Goal: Task Accomplishment & Management: Use online tool/utility

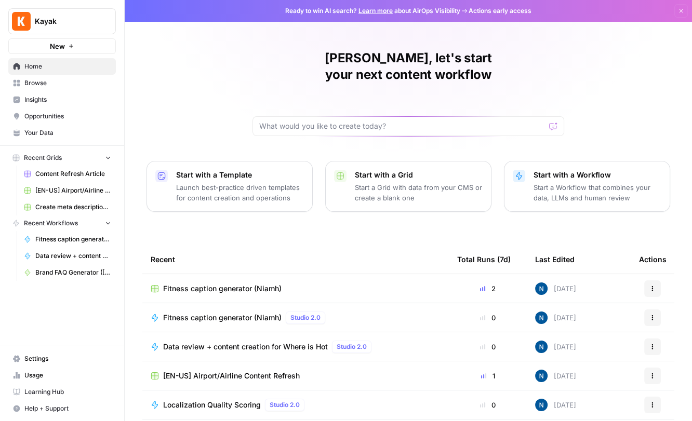
click at [50, 221] on span "Recent Workflows" at bounding box center [51, 223] width 54 height 9
click at [39, 78] on span "Browse" at bounding box center [67, 82] width 87 height 9
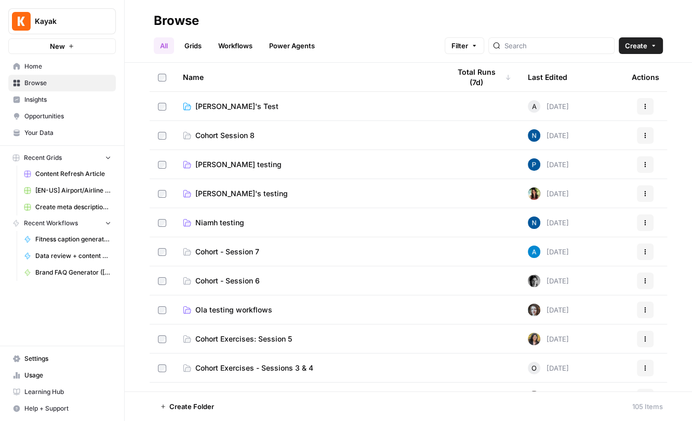
click at [221, 43] on link "Workflows" at bounding box center [235, 45] width 47 height 17
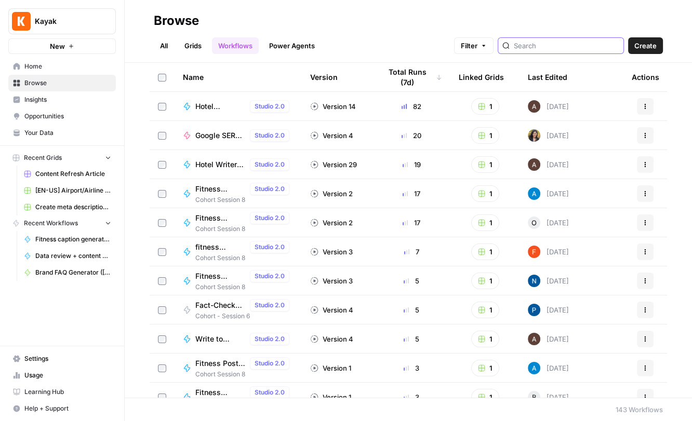
click at [547, 42] on input "search" at bounding box center [565, 45] width 105 height 10
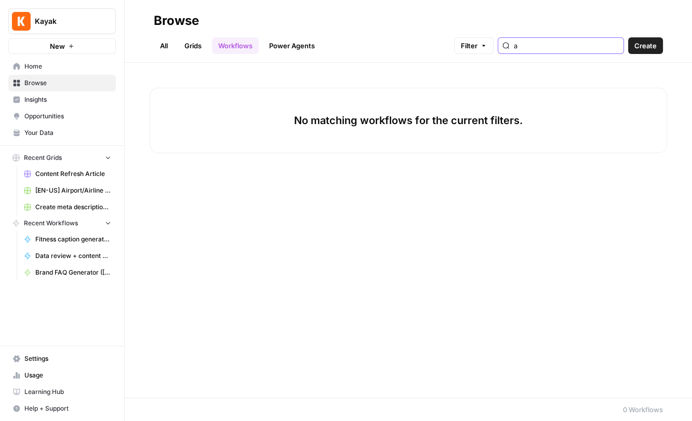
type input "a"
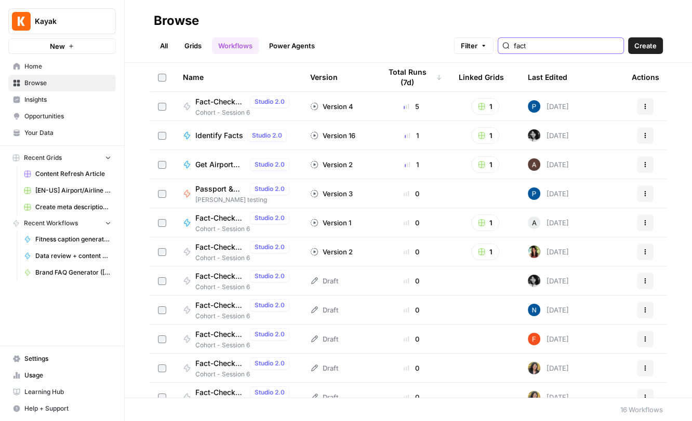
type input "fact"
click at [211, 160] on span "Get Airport Facts" at bounding box center [220, 164] width 50 height 10
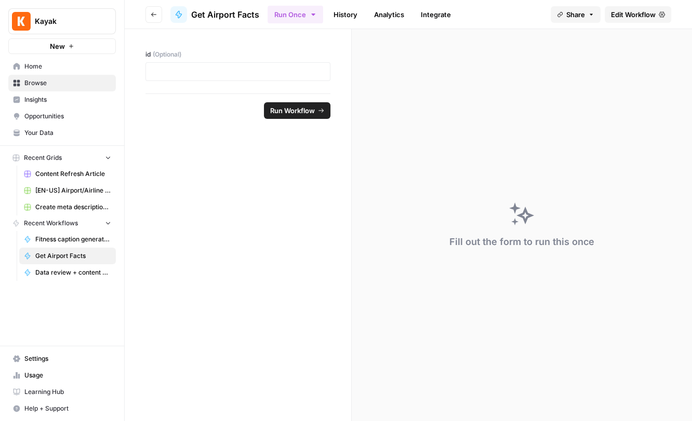
click at [57, 158] on span "Recent Grids" at bounding box center [43, 157] width 38 height 9
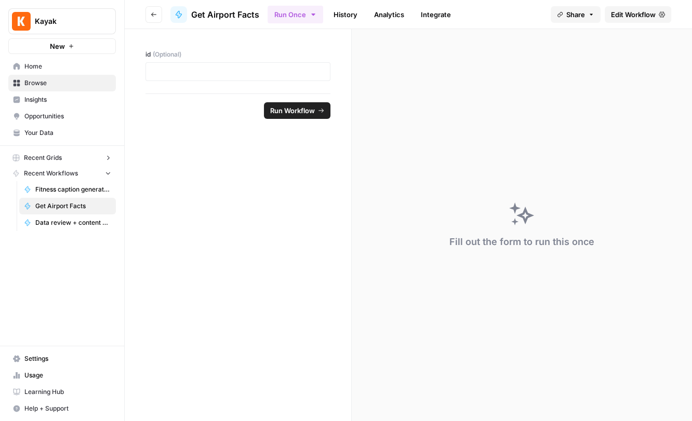
click at [158, 10] on button "Go back" at bounding box center [153, 14] width 17 height 17
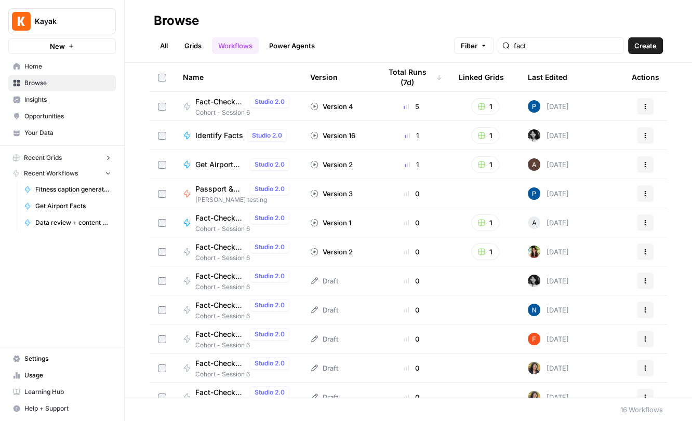
click at [185, 50] on link "Grids" at bounding box center [193, 45] width 30 height 17
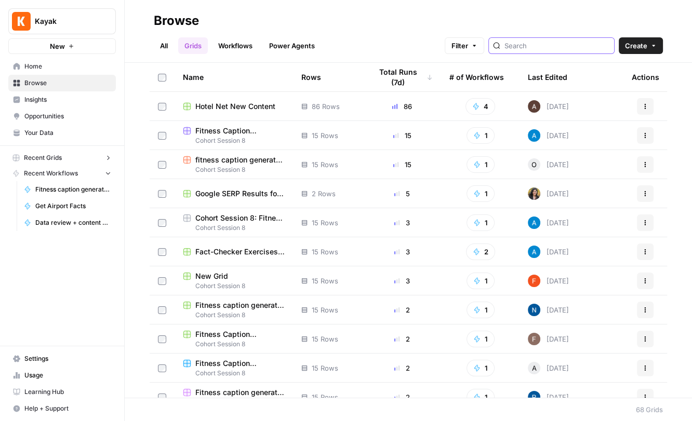
click at [563, 43] on input "search" at bounding box center [556, 45] width 105 height 10
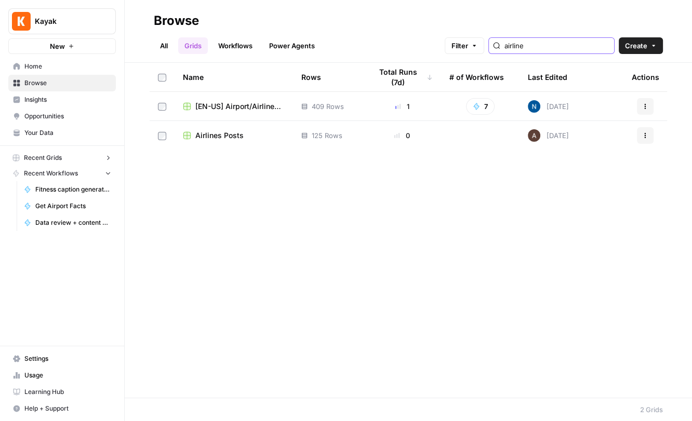
type input "airline"
click at [254, 110] on span "[EN-US] Airport/Airline Content Refresh" at bounding box center [239, 106] width 89 height 10
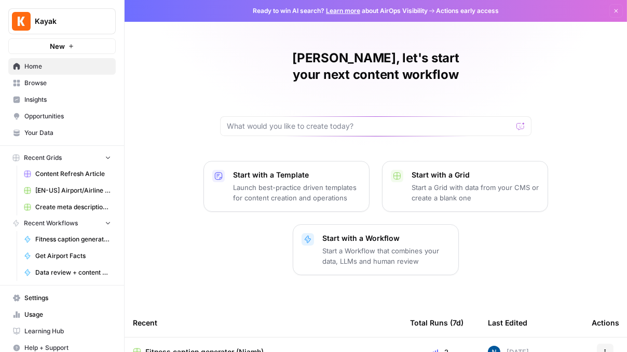
click at [60, 170] on span "Content Refresh Article" at bounding box center [73, 173] width 76 height 9
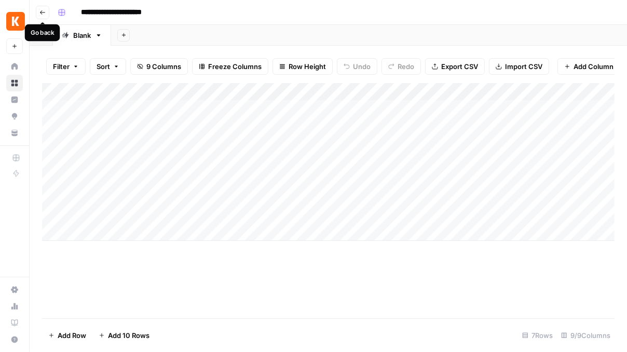
click at [42, 13] on icon "button" at bounding box center [42, 12] width 6 height 6
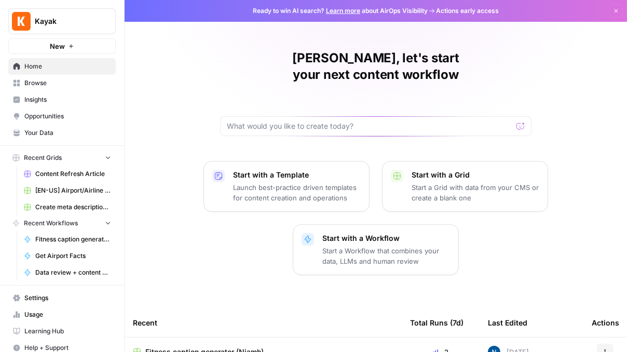
click at [65, 187] on span "[EN-US] Airport/Airline Content Refresh" at bounding box center [73, 190] width 76 height 9
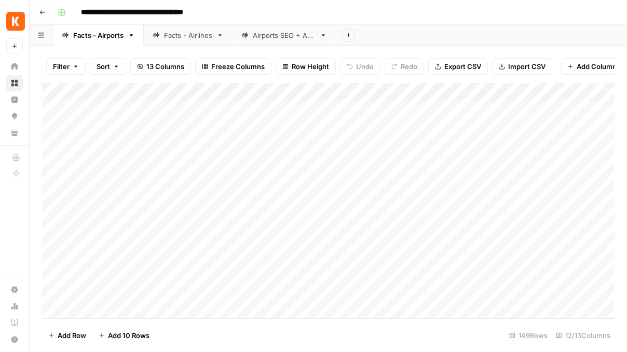
click at [316, 107] on div "Add Column" at bounding box center [328, 200] width 573 height 235
click at [411, 108] on div "Add Column" at bounding box center [328, 200] width 573 height 235
click at [338, 107] on div "Add Column" at bounding box center [328, 200] width 573 height 235
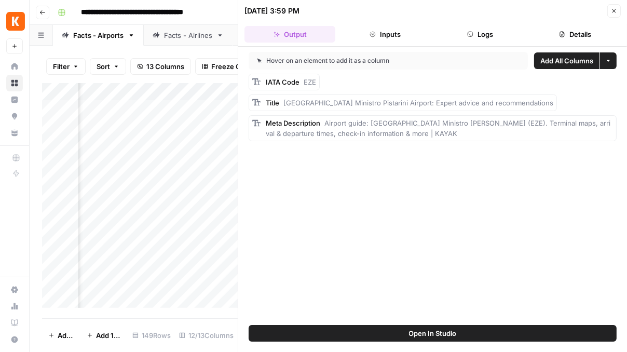
click at [614, 10] on icon "button" at bounding box center [615, 11] width 4 height 4
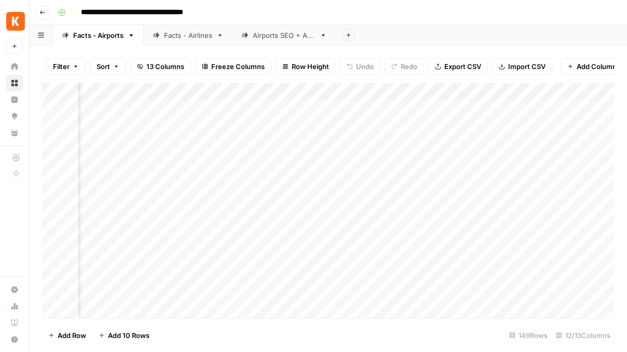
scroll to position [0, 693]
click at [259, 108] on div "Add Column" at bounding box center [328, 200] width 573 height 235
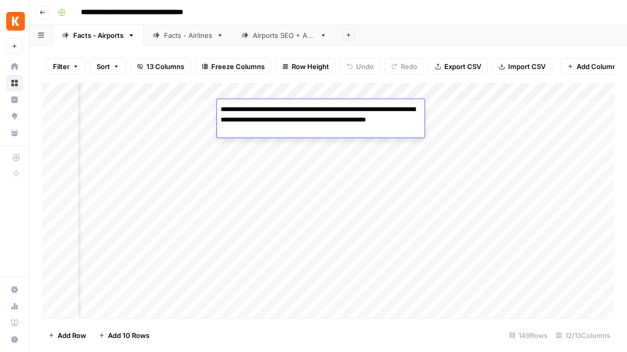
click at [259, 108] on textarea "**********" at bounding box center [321, 119] width 208 height 35
click at [262, 115] on textarea "**********" at bounding box center [321, 119] width 208 height 35
click at [243, 167] on div "Add Column" at bounding box center [328, 200] width 573 height 235
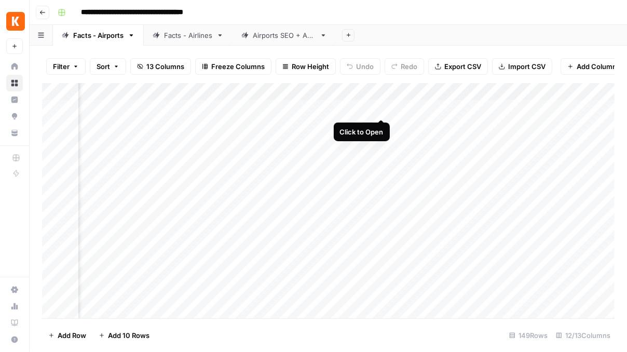
click at [381, 106] on div "Add Column" at bounding box center [328, 200] width 573 height 235
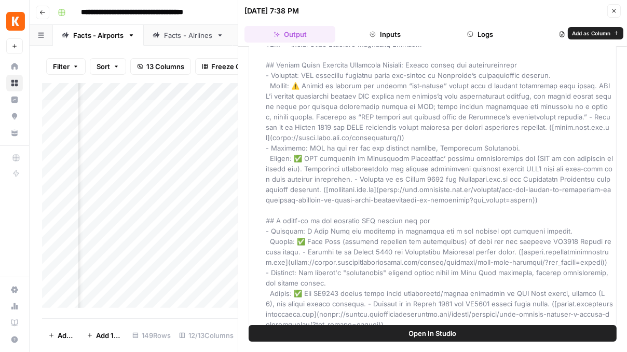
scroll to position [51, 0]
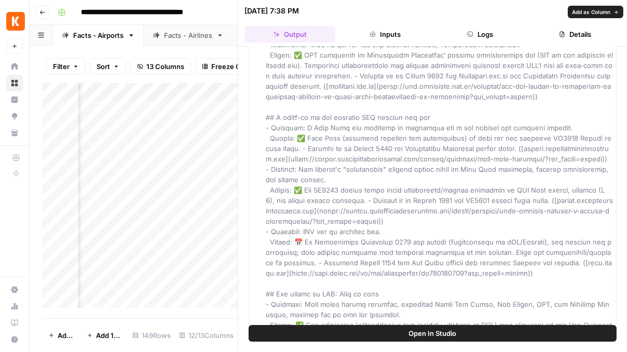
scroll to position [195, 0]
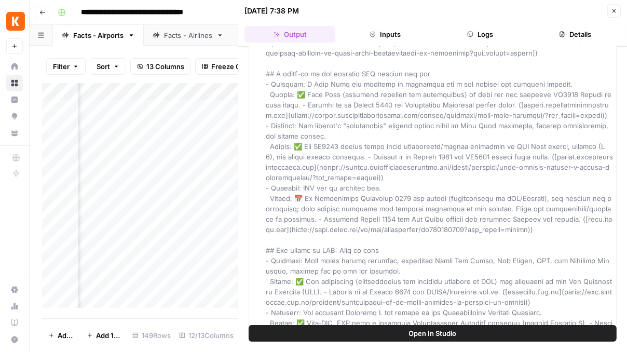
click at [200, 190] on div "Add Column" at bounding box center [140, 195] width 196 height 225
click at [616, 13] on icon "button" at bounding box center [614, 11] width 6 height 6
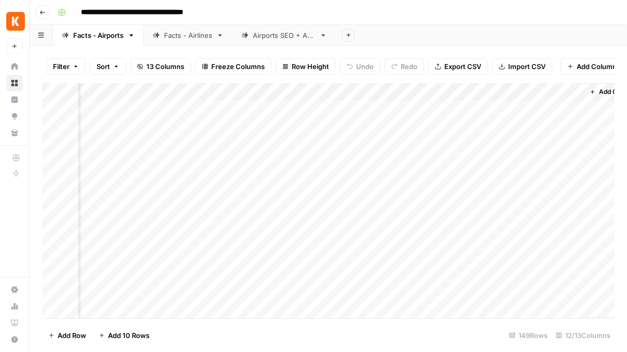
scroll to position [0, 821]
click at [452, 105] on div "Add Column" at bounding box center [328, 200] width 573 height 235
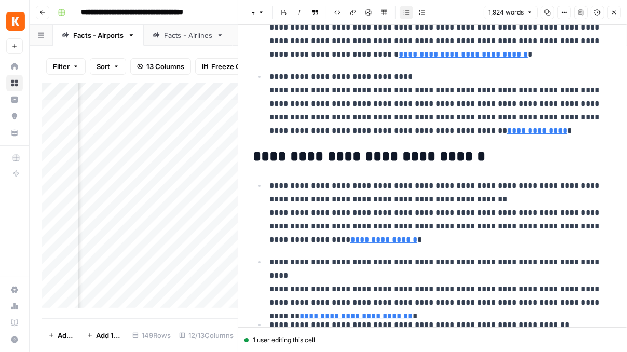
scroll to position [428, 0]
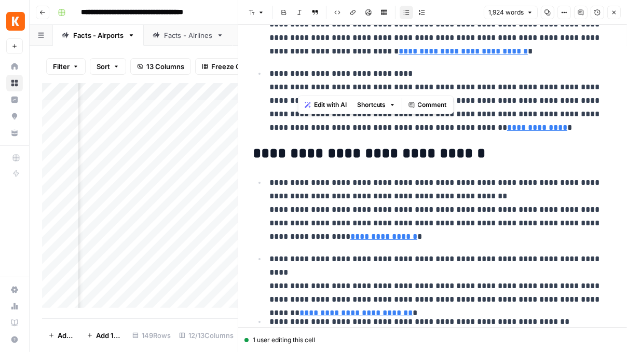
drag, startPoint x: 308, startPoint y: 86, endPoint x: 297, endPoint y: 85, distance: 10.4
click at [297, 85] on p "**********" at bounding box center [440, 100] width 343 height 67
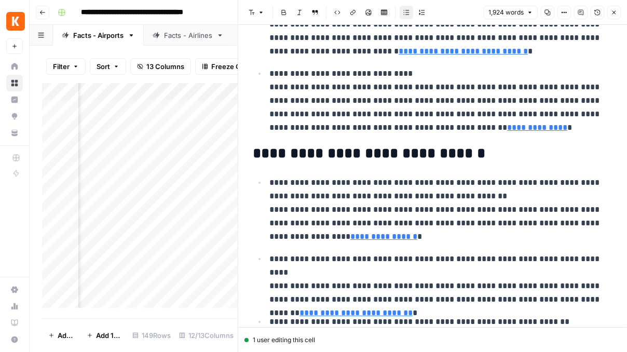
click at [325, 87] on p "**********" at bounding box center [440, 100] width 343 height 67
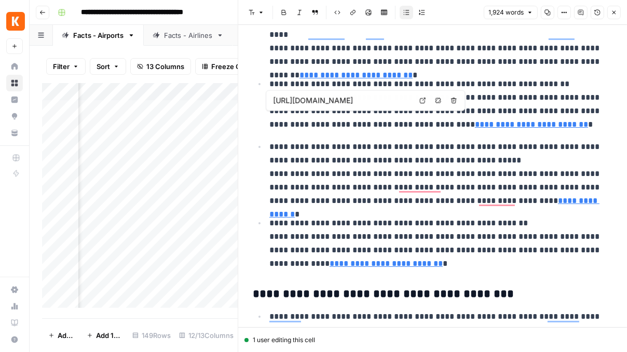
scroll to position [665, 0]
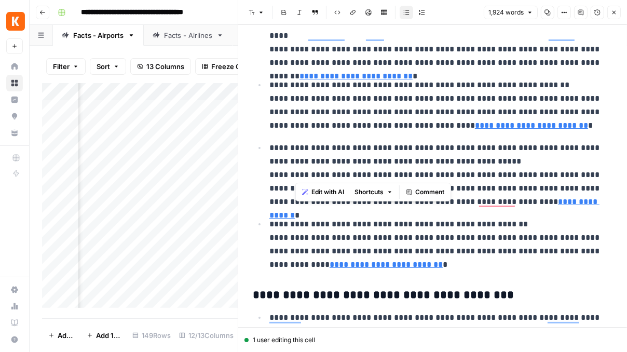
drag, startPoint x: 296, startPoint y: 174, endPoint x: 308, endPoint y: 174, distance: 11.9
click at [308, 174] on p "**********" at bounding box center [440, 174] width 343 height 67
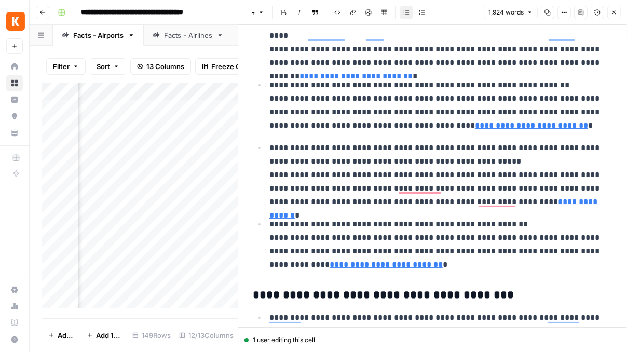
click at [612, 8] on button "Close" at bounding box center [613, 12] width 13 height 13
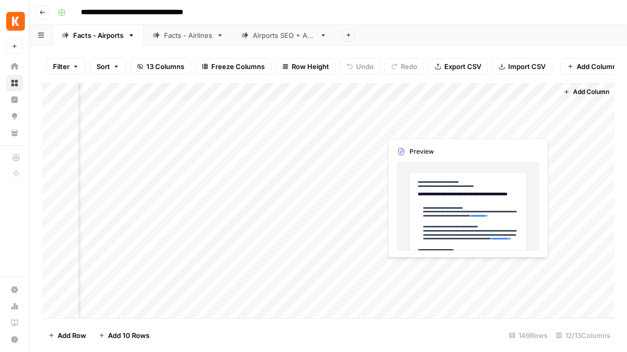
scroll to position [0, 821]
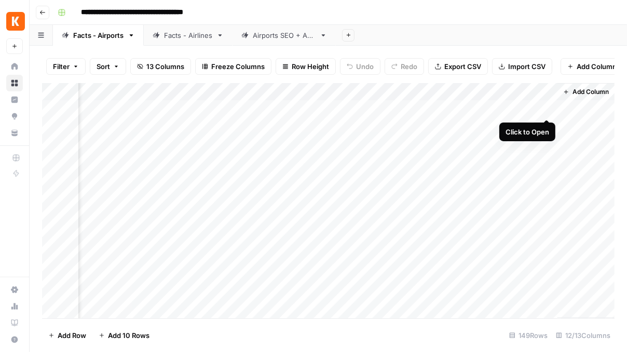
click at [545, 108] on div "Add Column" at bounding box center [328, 200] width 573 height 235
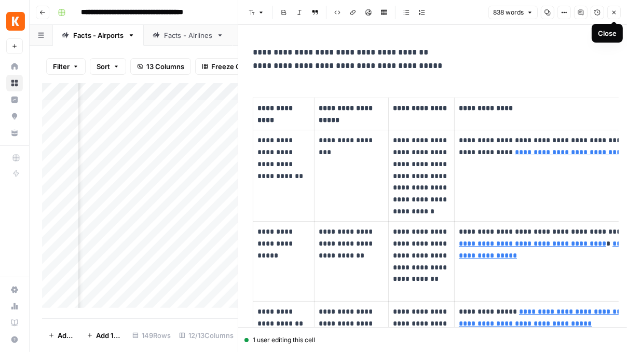
click at [613, 15] on icon "button" at bounding box center [614, 12] width 6 height 6
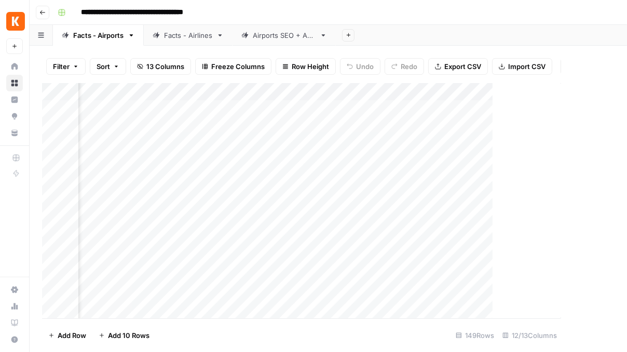
scroll to position [0, 809]
click at [562, 90] on div "Add Column" at bounding box center [328, 200] width 573 height 235
click at [416, 149] on div "Add Column" at bounding box center [328, 200] width 573 height 235
click at [467, 90] on div "Add Column" at bounding box center [328, 200] width 573 height 235
click at [319, 141] on div "Add Column" at bounding box center [328, 200] width 573 height 235
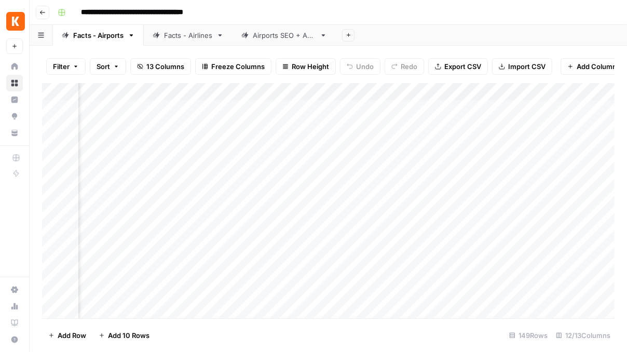
scroll to position [0, 695]
click at [183, 34] on div "Facts - Airlines" at bounding box center [188, 35] width 48 height 10
click at [282, 36] on div "Airports SEO + AEO" at bounding box center [284, 35] width 63 height 10
click at [254, 91] on div "Add Column" at bounding box center [328, 200] width 573 height 235
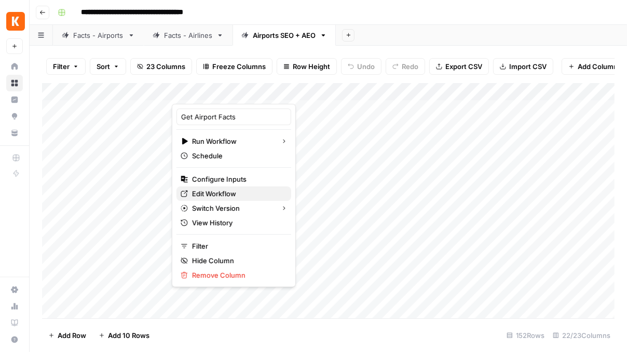
click at [221, 190] on span "Edit Workflow" at bounding box center [237, 193] width 91 height 10
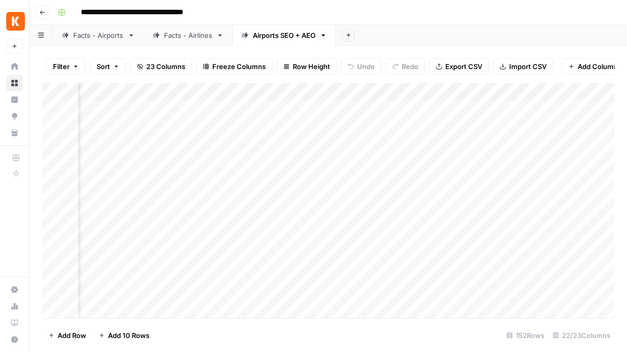
scroll to position [0, 835]
click at [179, 90] on div "Add Column" at bounding box center [328, 200] width 573 height 235
click at [193, 36] on div "Facts - Airlines" at bounding box center [188, 35] width 48 height 10
click at [372, 90] on div "Add Column" at bounding box center [328, 200] width 573 height 235
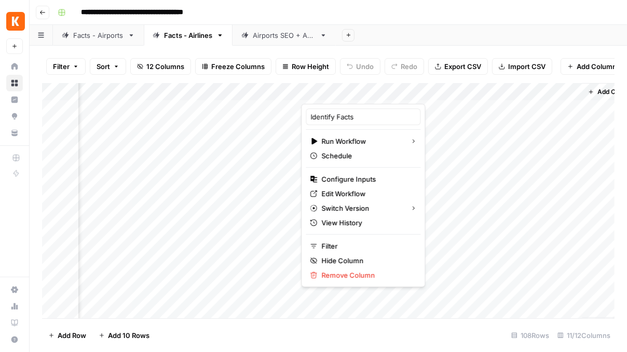
click at [400, 38] on div "Add Sheet" at bounding box center [481, 35] width 291 height 21
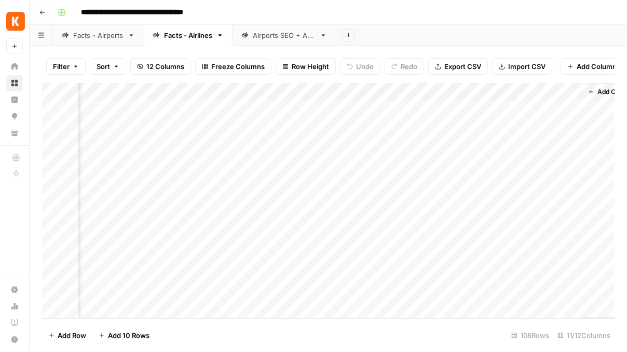
scroll to position [0, 728]
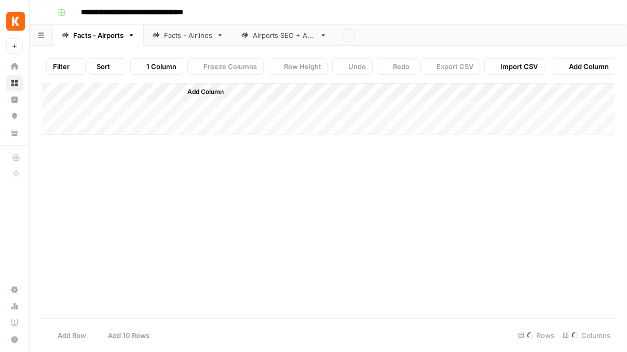
scroll to position [0, 739]
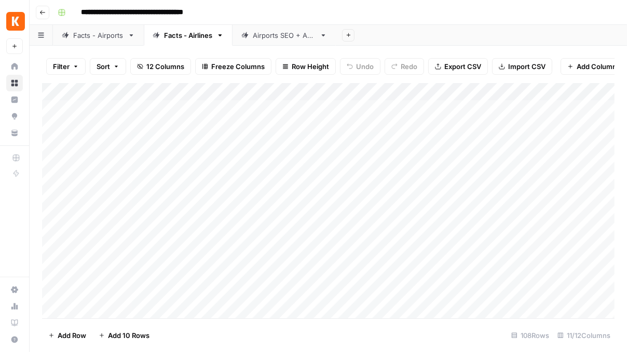
click at [287, 36] on div "Airports SEO + AEO" at bounding box center [284, 35] width 63 height 10
click at [193, 34] on div "Facts - Airlines" at bounding box center [188, 35] width 48 height 10
click at [279, 36] on div "Airports SEO + AEO" at bounding box center [284, 35] width 63 height 10
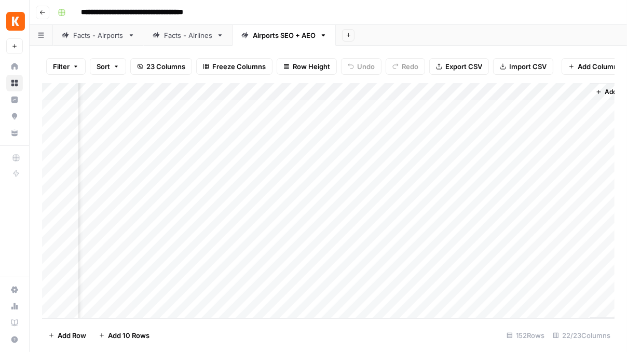
scroll to position [0, 1610]
click at [353, 109] on div "Add Column" at bounding box center [328, 200] width 573 height 235
click at [146, 143] on div "Add Column" at bounding box center [328, 200] width 573 height 235
click at [436, 144] on div "Add Column" at bounding box center [328, 200] width 573 height 235
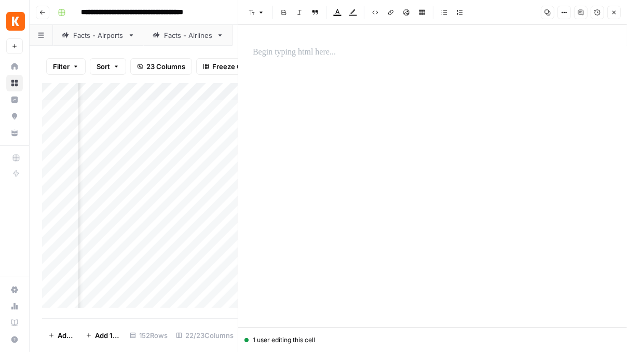
click at [613, 12] on icon "button" at bounding box center [614, 12] width 6 height 6
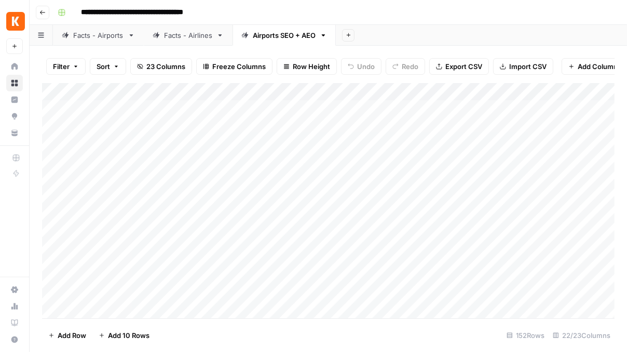
click at [104, 34] on div "Facts - Airports" at bounding box center [98, 35] width 50 height 10
click at [190, 37] on div "Facts - Airlines" at bounding box center [188, 35] width 48 height 10
click at [299, 36] on div "Airports SEO + AEO" at bounding box center [284, 35] width 63 height 10
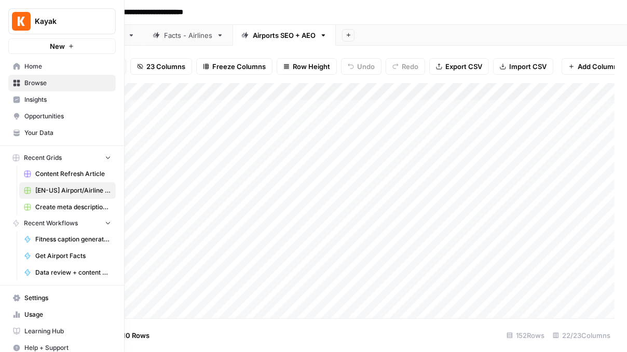
click at [20, 62] on link "Home" at bounding box center [61, 66] width 107 height 17
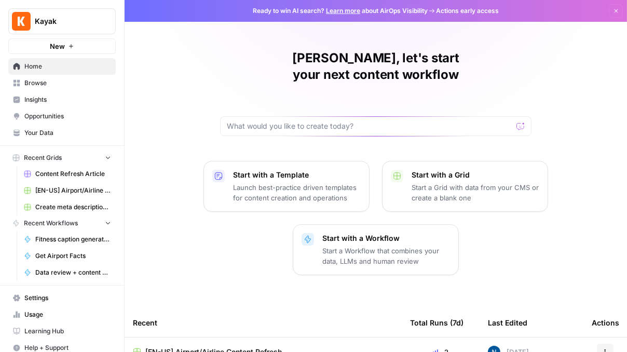
click at [76, 171] on span "Content Refresh Article" at bounding box center [73, 173] width 76 height 9
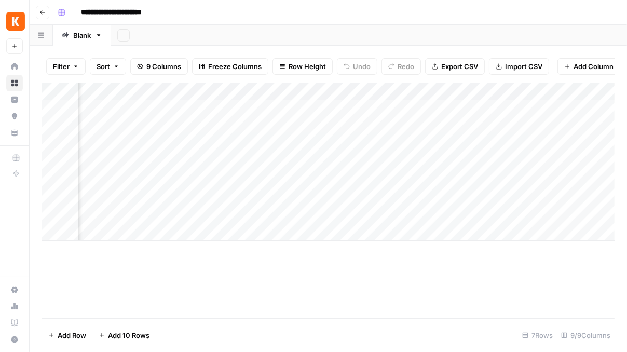
scroll to position [0, 454]
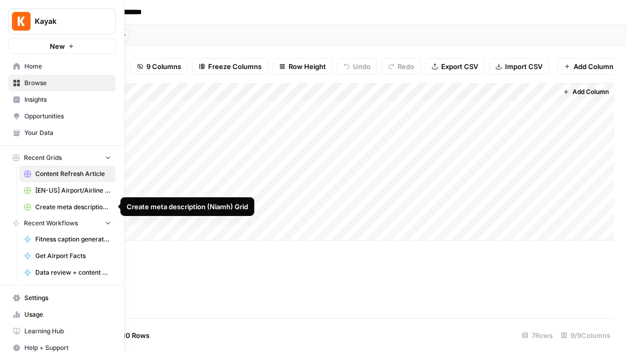
click at [62, 206] on span "Create meta description (Niamh) Grid" at bounding box center [73, 206] width 76 height 9
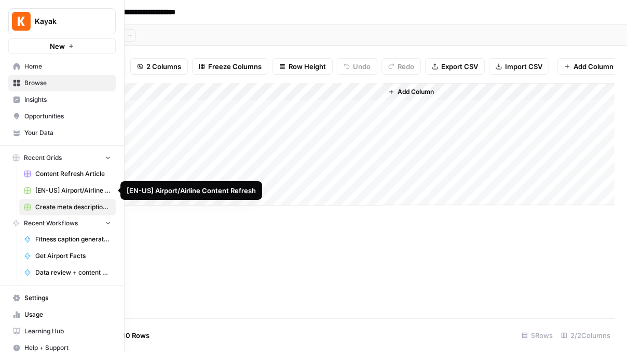
click at [59, 193] on span "[EN-US] Airport/Airline Content Refresh" at bounding box center [73, 190] width 76 height 9
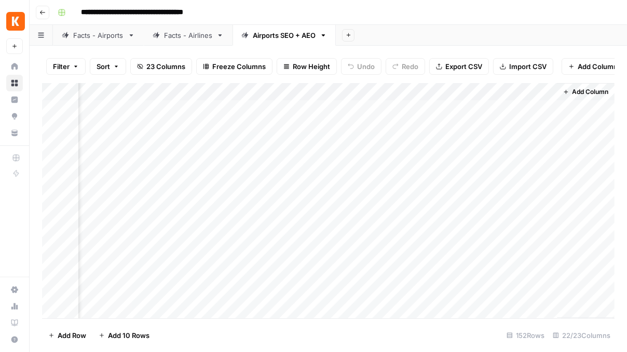
scroll to position [0, 1577]
click at [235, 125] on div "Add Column" at bounding box center [328, 200] width 573 height 235
click at [205, 106] on div "Add Column" at bounding box center [328, 200] width 573 height 235
click at [227, 106] on div "Add Column" at bounding box center [328, 200] width 573 height 235
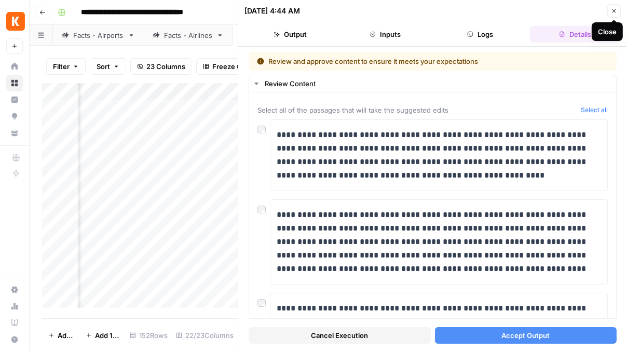
click at [615, 8] on icon "button" at bounding box center [614, 11] width 6 height 6
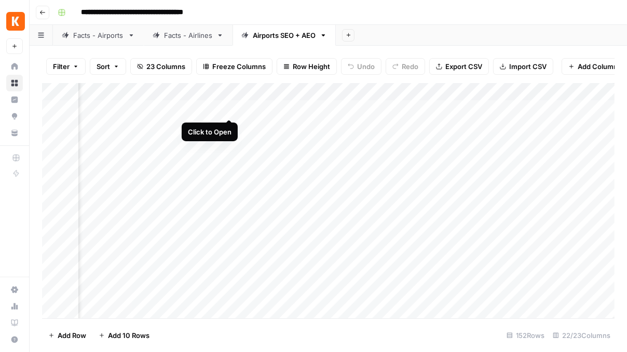
click at [228, 107] on div "Add Column" at bounding box center [328, 200] width 573 height 235
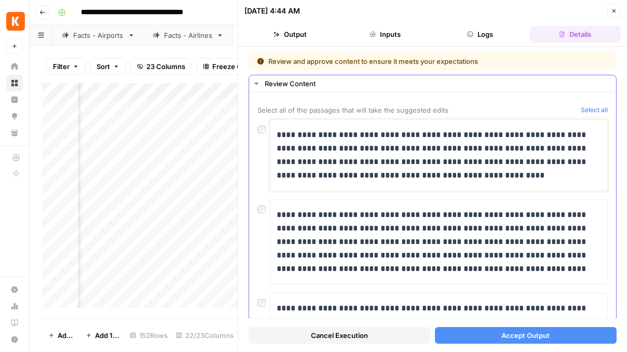
click at [348, 168] on p "**********" at bounding box center [439, 155] width 324 height 54
click at [376, 164] on p "**********" at bounding box center [439, 155] width 324 height 54
click at [615, 12] on icon "button" at bounding box center [614, 11] width 6 height 6
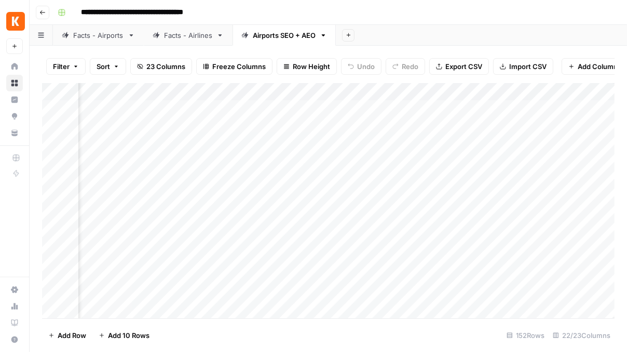
click at [366, 127] on div "Add Column" at bounding box center [328, 200] width 573 height 235
click at [199, 35] on div "Facts - Airlines" at bounding box center [188, 35] width 48 height 10
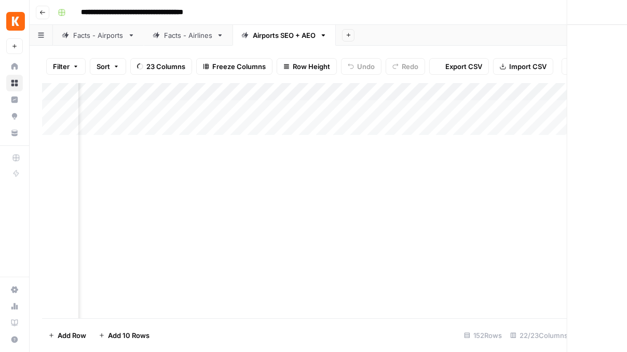
scroll to position [0, 1142]
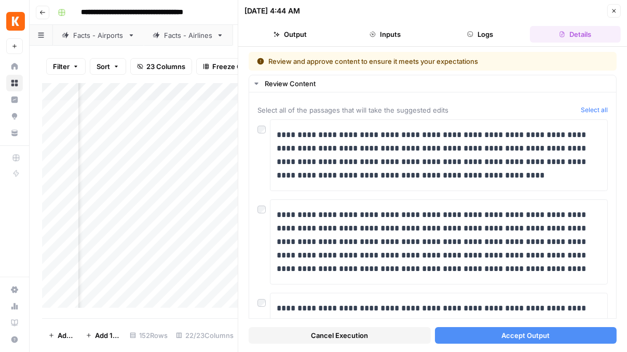
click at [615, 8] on icon "button" at bounding box center [614, 11] width 6 height 6
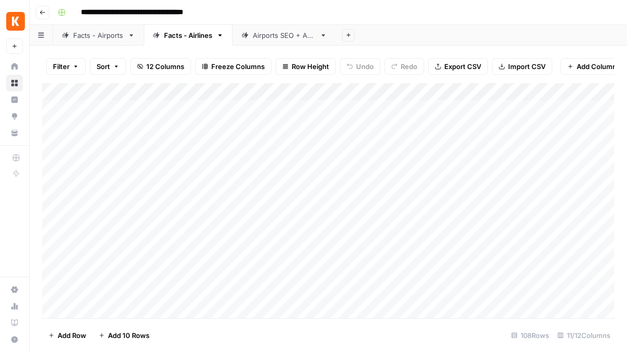
click at [285, 40] on link "Airports SEO + AEO" at bounding box center [284, 35] width 103 height 21
click at [297, 109] on div "Add Column" at bounding box center [328, 200] width 573 height 235
click at [309, 106] on div "Add Column" at bounding box center [328, 200] width 573 height 235
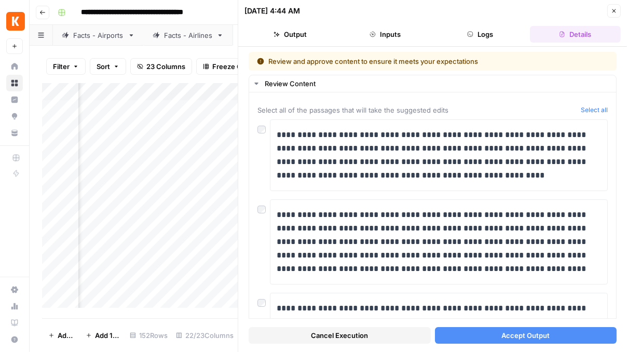
click at [616, 8] on icon "button" at bounding box center [614, 11] width 6 height 6
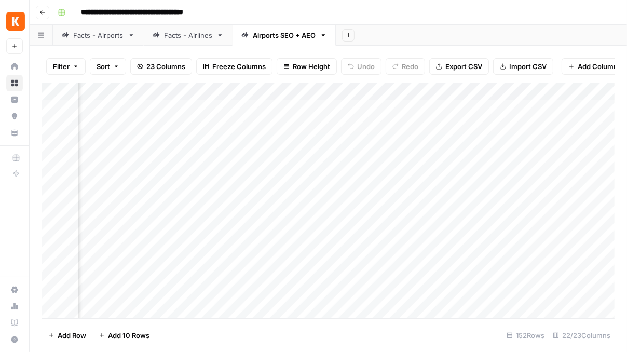
click at [373, 123] on div "Add Column" at bounding box center [328, 200] width 573 height 235
click at [432, 124] on div "Add Column" at bounding box center [328, 200] width 573 height 235
click at [445, 108] on div "Add Column" at bounding box center [328, 200] width 573 height 235
click at [497, 108] on div "Add Column" at bounding box center [328, 200] width 573 height 235
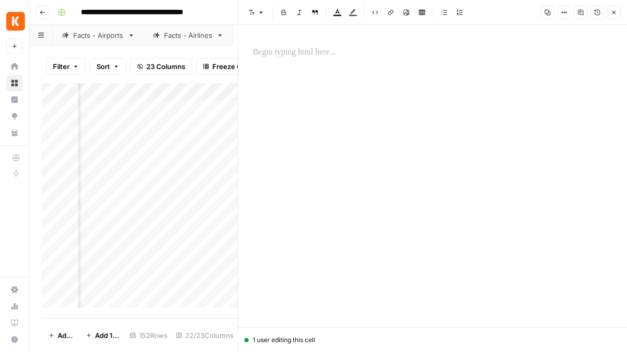
click at [612, 10] on icon "button" at bounding box center [614, 12] width 6 height 6
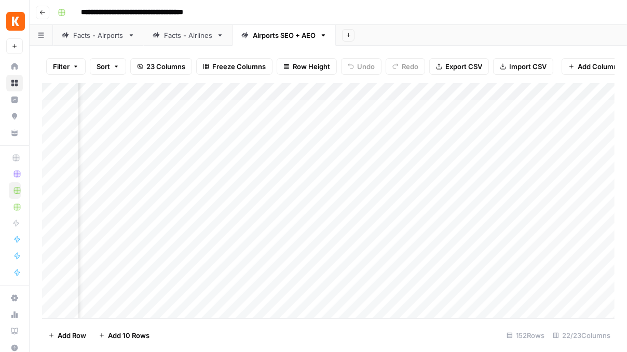
scroll to position [0, 820]
click at [377, 90] on div "Add Column" at bounding box center [328, 200] width 573 height 235
click at [201, 118] on div "Add Column" at bounding box center [328, 200] width 573 height 235
click at [253, 91] on div "Add Column" at bounding box center [328, 200] width 573 height 235
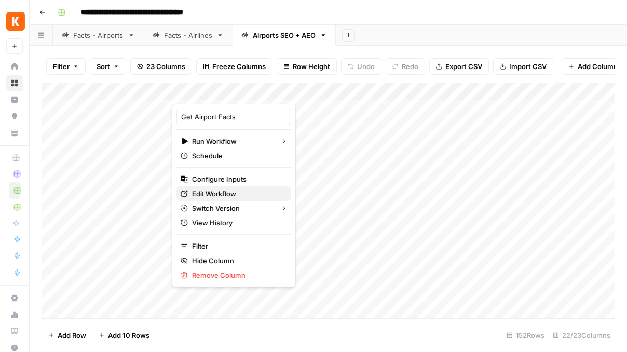
click at [225, 190] on span "Edit Workflow" at bounding box center [237, 193] width 91 height 10
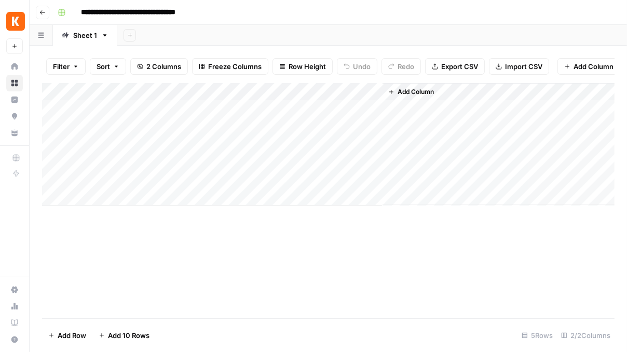
click at [40, 12] on icon "button" at bounding box center [42, 12] width 5 height 4
click at [412, 92] on div "Add Column" at bounding box center [328, 162] width 573 height 158
click at [425, 255] on div "Add Column" at bounding box center [328, 200] width 573 height 235
click at [46, 12] on button "Go back" at bounding box center [42, 12] width 13 height 13
click at [42, 14] on icon "button" at bounding box center [42, 12] width 6 height 6
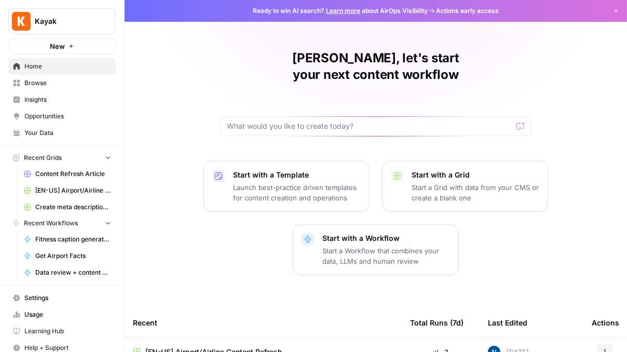
click at [70, 172] on span "Content Refresh Article" at bounding box center [73, 173] width 76 height 9
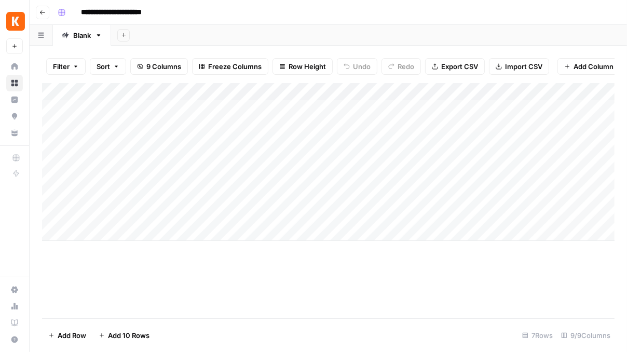
click at [40, 9] on icon "button" at bounding box center [42, 12] width 6 height 6
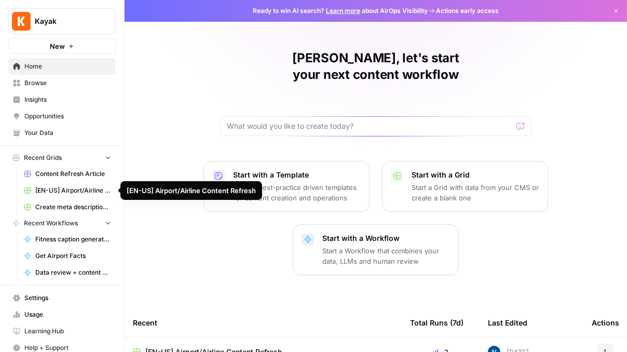
click at [59, 186] on span "[EN-US] Airport/Airline Content Refresh" at bounding box center [73, 190] width 76 height 9
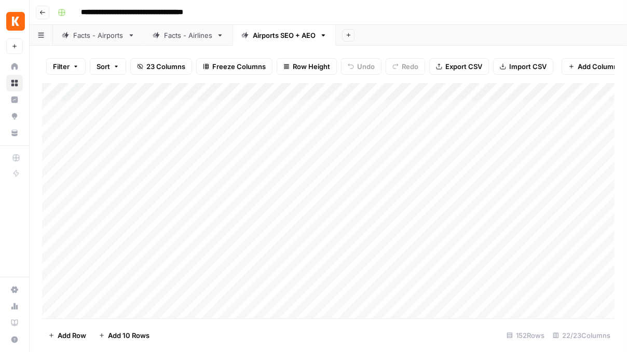
click at [187, 38] on div "Facts - Airlines" at bounding box center [188, 35] width 48 height 10
click at [111, 36] on div "Facts - Airports" at bounding box center [98, 35] width 50 height 10
click at [375, 91] on div "Add Column" at bounding box center [328, 200] width 573 height 235
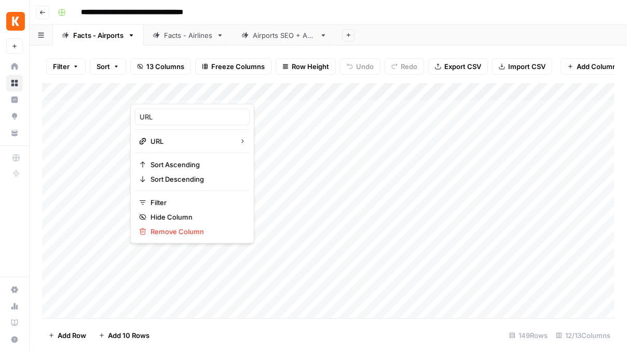
click at [448, 100] on div "Add Column" at bounding box center [328, 200] width 573 height 235
click at [311, 89] on div "Add Column" at bounding box center [328, 200] width 573 height 235
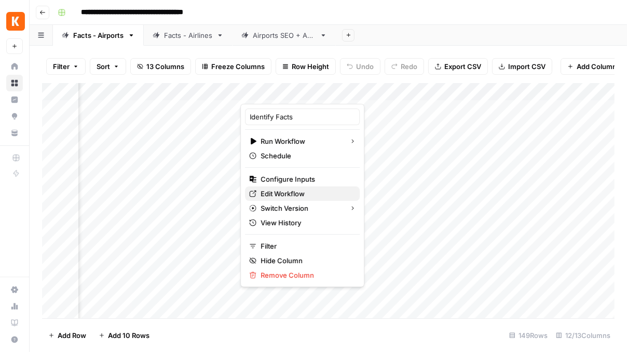
click at [288, 195] on span "Edit Workflow" at bounding box center [306, 193] width 91 height 10
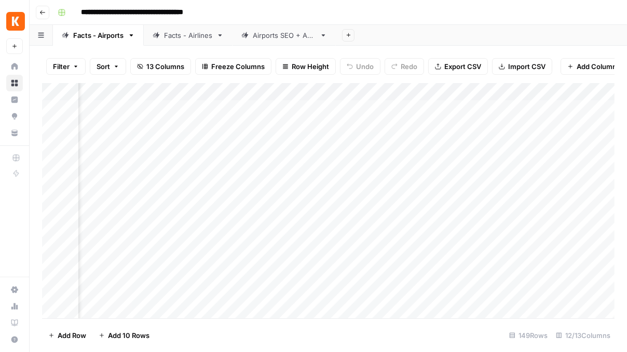
click at [381, 263] on div "Add Column" at bounding box center [328, 200] width 573 height 235
click at [185, 34] on div "Facts - Airlines" at bounding box center [188, 35] width 48 height 10
click at [268, 38] on div "Airports SEO + AEO" at bounding box center [284, 35] width 63 height 10
click at [485, 124] on div "Add Column" at bounding box center [328, 200] width 573 height 235
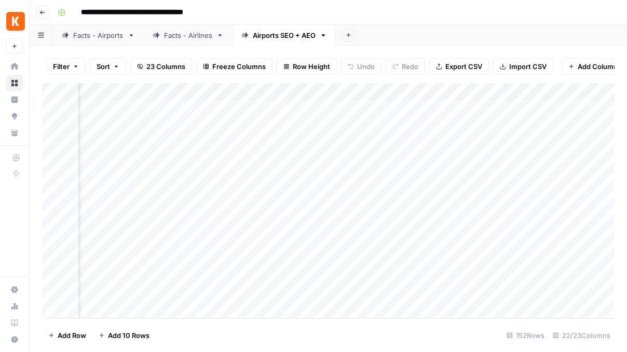
click at [360, 123] on div "Add Column" at bounding box center [328, 200] width 573 height 235
click at [419, 125] on div "Add Column" at bounding box center [328, 200] width 573 height 235
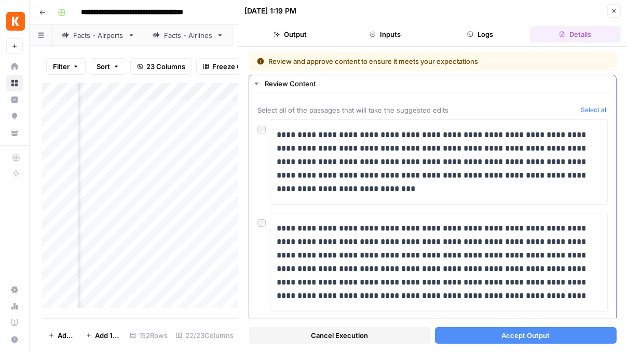
click at [594, 107] on button "Select all" at bounding box center [594, 110] width 27 height 10
click at [535, 337] on span "Accept Output" at bounding box center [526, 335] width 48 height 10
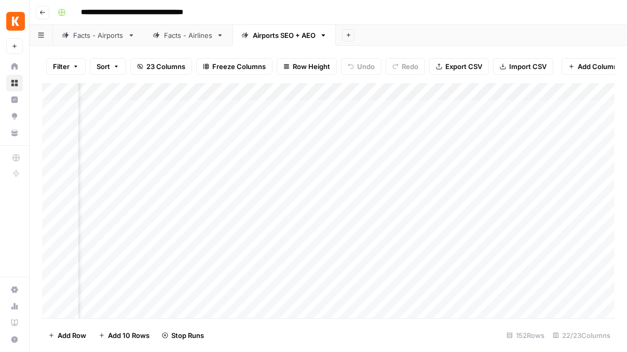
click at [13, 82] on icon at bounding box center [14, 83] width 7 height 7
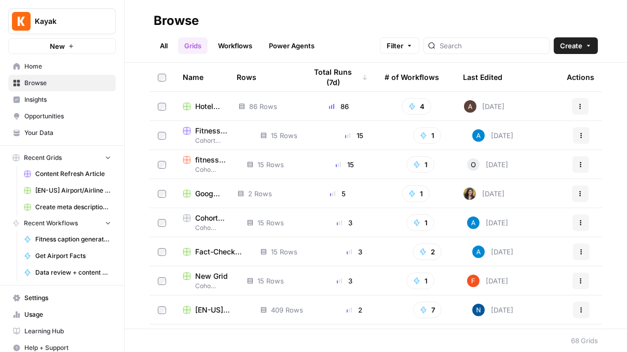
click at [164, 47] on link "All" at bounding box center [164, 45] width 20 height 17
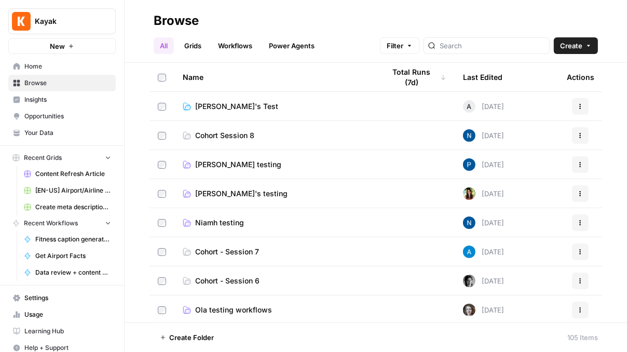
click at [261, 219] on link "Niamh testing" at bounding box center [276, 223] width 186 height 10
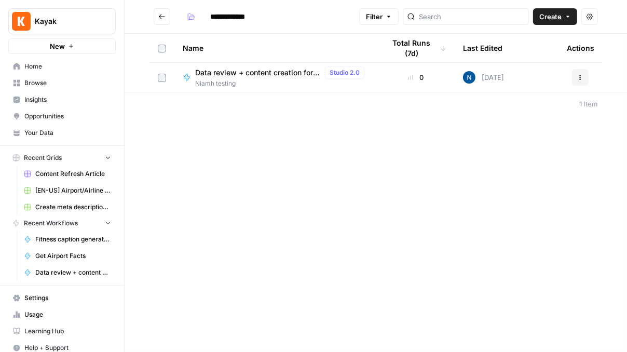
click at [256, 80] on span "Niamh testing" at bounding box center [281, 83] width 173 height 9
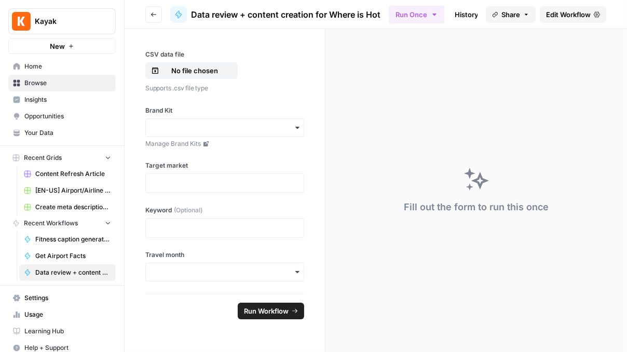
click at [574, 11] on span "Edit Workflow" at bounding box center [568, 14] width 45 height 10
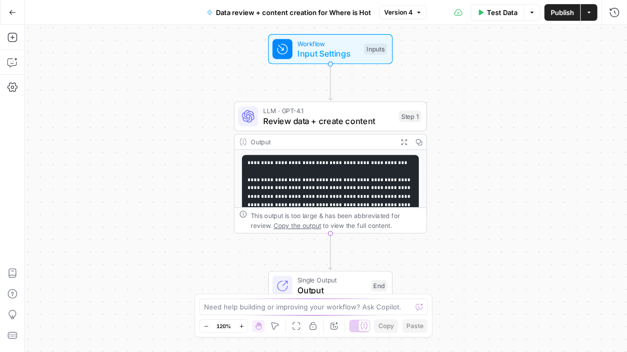
click at [315, 49] on span "Input Settings" at bounding box center [328, 53] width 62 height 12
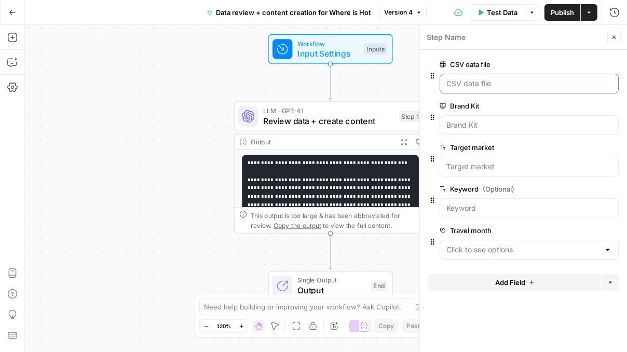
click at [464, 86] on file "CSV data file" at bounding box center [529, 83] width 166 height 10
click at [496, 283] on span "Add Field" at bounding box center [510, 282] width 30 height 10
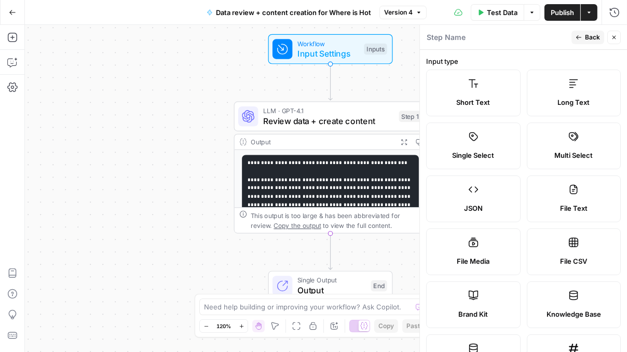
click at [584, 39] on button "Back" at bounding box center [588, 37] width 33 height 13
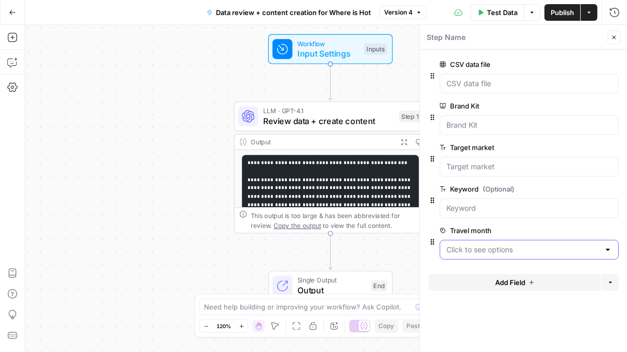
click at [477, 247] on month "Travel month" at bounding box center [522, 250] width 153 height 10
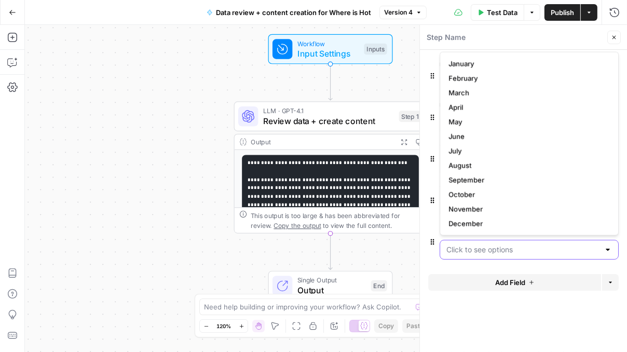
click at [505, 250] on month "Travel month" at bounding box center [522, 250] width 153 height 10
click at [617, 33] on button "Close" at bounding box center [613, 37] width 13 height 13
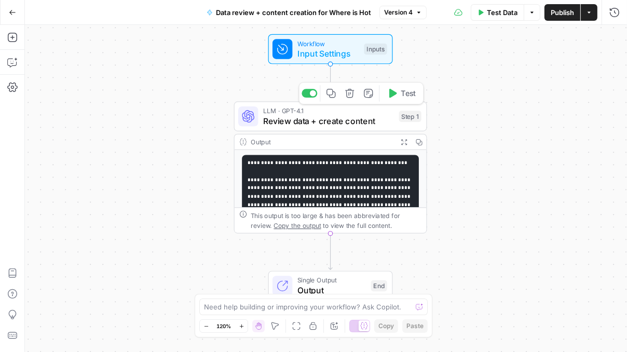
click at [331, 116] on span "Review data + create content" at bounding box center [328, 121] width 131 height 12
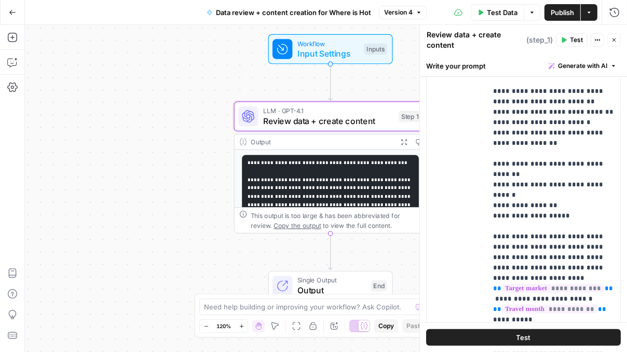
click at [585, 65] on span "Generate with AI" at bounding box center [582, 65] width 49 height 9
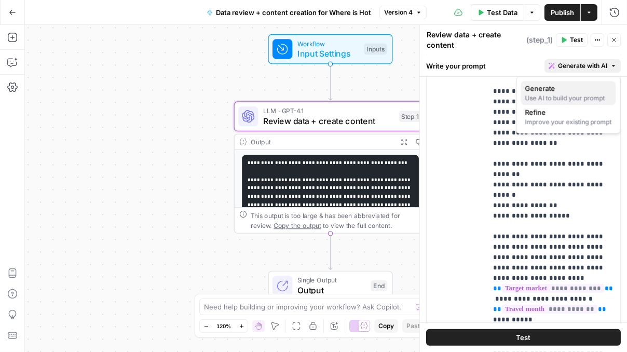
click at [562, 87] on span "Generate" at bounding box center [566, 88] width 83 height 10
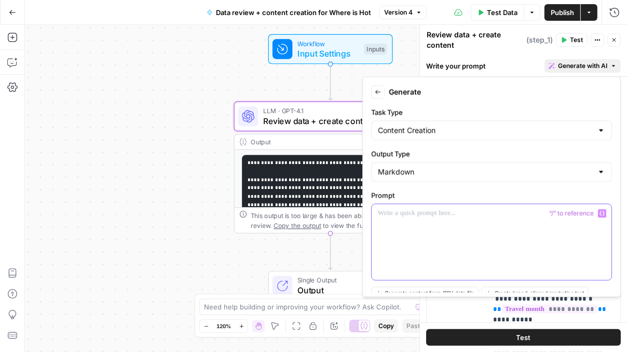
click at [444, 219] on div at bounding box center [492, 242] width 240 height 76
click at [379, 89] on icon "button" at bounding box center [378, 92] width 6 height 6
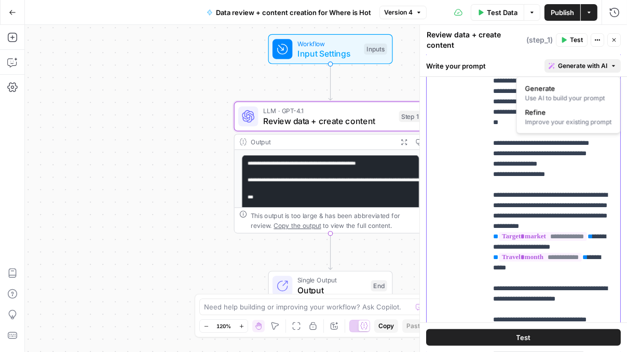
click at [497, 128] on p "**********" at bounding box center [553, 247] width 121 height 509
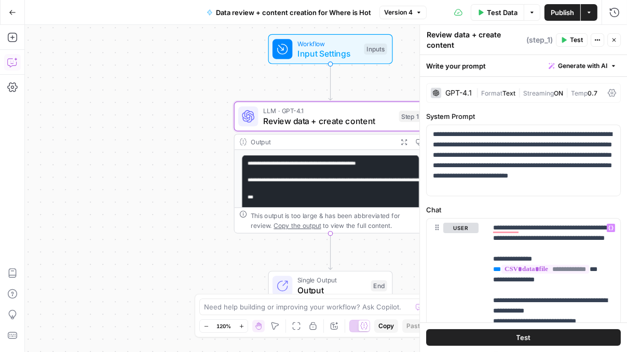
click at [10, 59] on icon "button" at bounding box center [12, 62] width 10 height 10
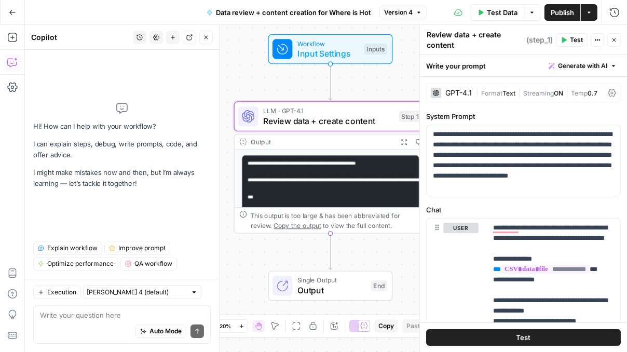
click at [136, 38] on button "History" at bounding box center [139, 37] width 13 height 13
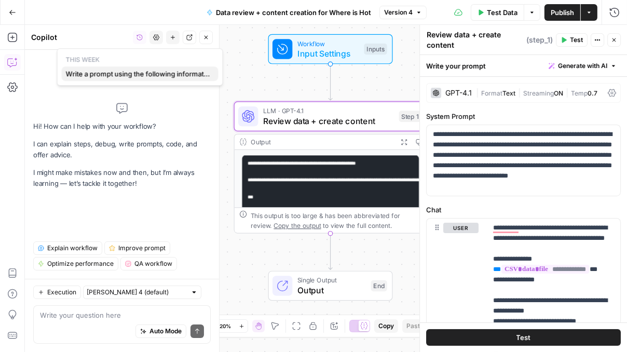
click at [121, 73] on span "Write a prompt using the following information: ### Task Content Creation ### I…" at bounding box center [138, 74] width 144 height 10
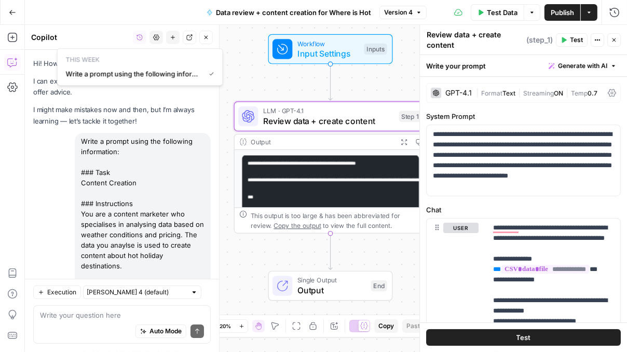
scroll to position [301, 0]
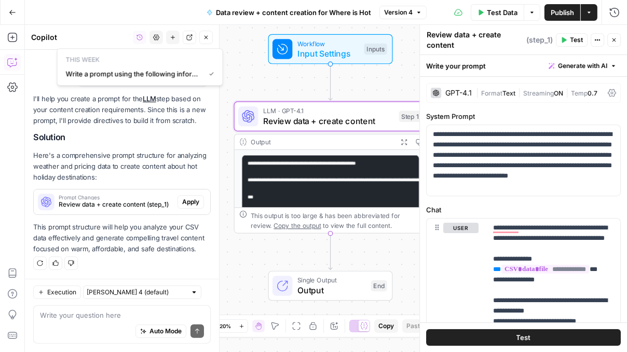
click at [118, 144] on div "I'll help you create a prompt for the LLM step based on your content creation r…" at bounding box center [122, 173] width 178 height 161
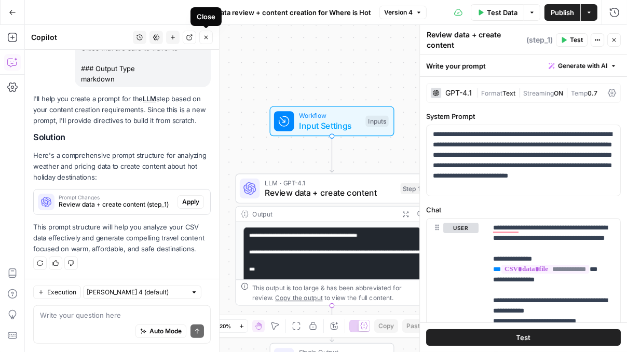
click at [207, 38] on icon "button" at bounding box center [206, 37] width 6 height 6
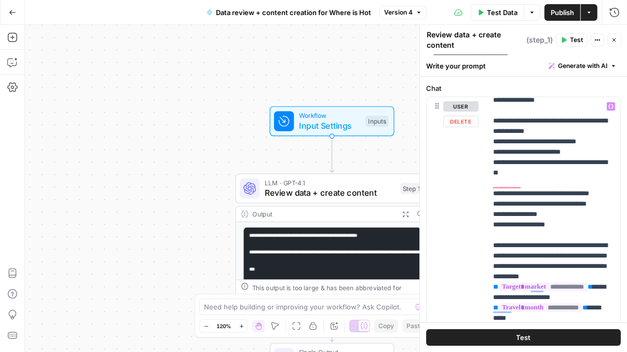
scroll to position [0, 0]
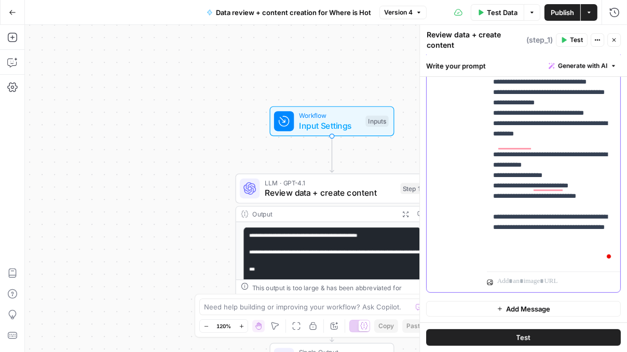
drag, startPoint x: 604, startPoint y: 221, endPoint x: 498, endPoint y: 127, distance: 141.6
click at [498, 127] on p "**********" at bounding box center [553, 9] width 121 height 509
click at [542, 115] on p "**********" at bounding box center [553, 9] width 121 height 509
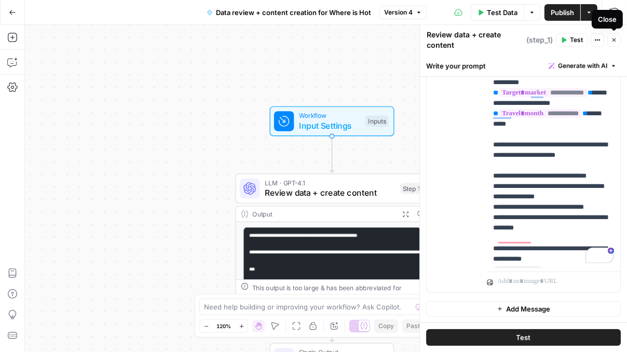
click at [577, 37] on span "Test" at bounding box center [576, 39] width 13 height 9
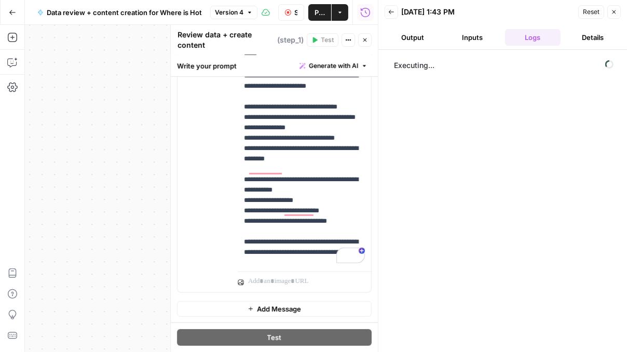
scroll to position [94, 0]
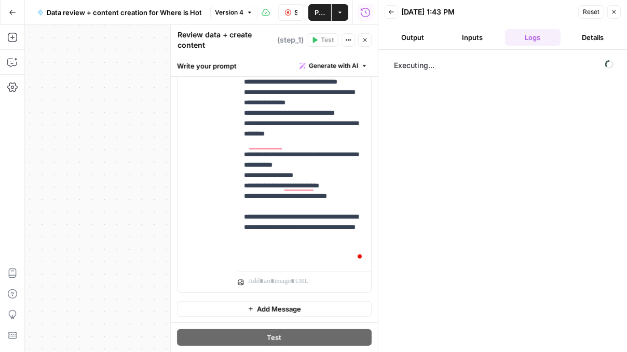
click at [614, 11] on icon "button" at bounding box center [615, 12] width 4 height 4
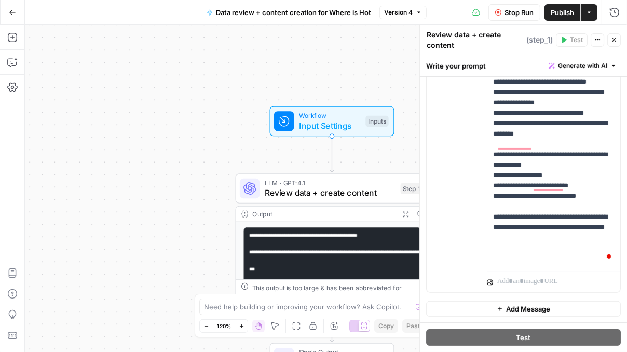
click at [615, 40] on icon "button" at bounding box center [614, 40] width 6 height 6
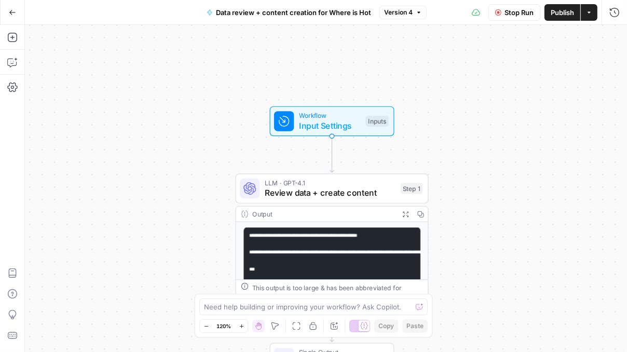
scroll to position [92, 0]
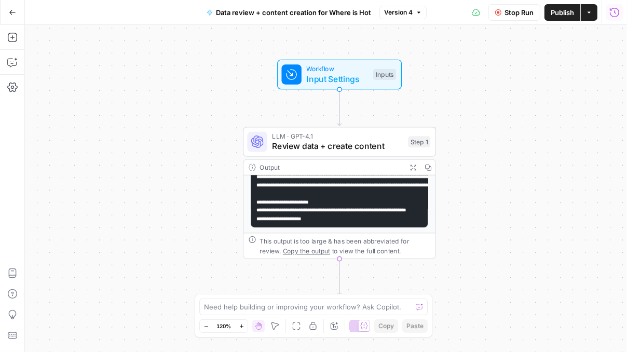
click at [614, 10] on icon "button" at bounding box center [614, 12] width 10 height 10
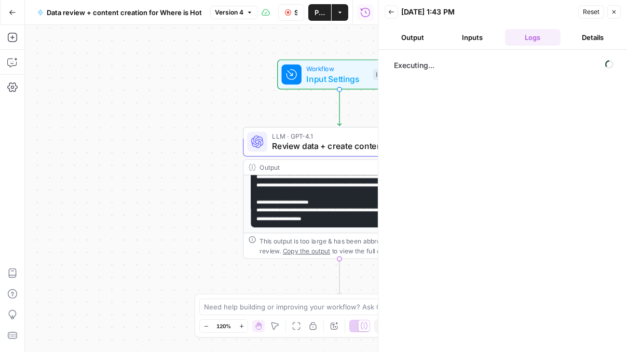
click at [411, 34] on button "Output" at bounding box center [413, 37] width 56 height 17
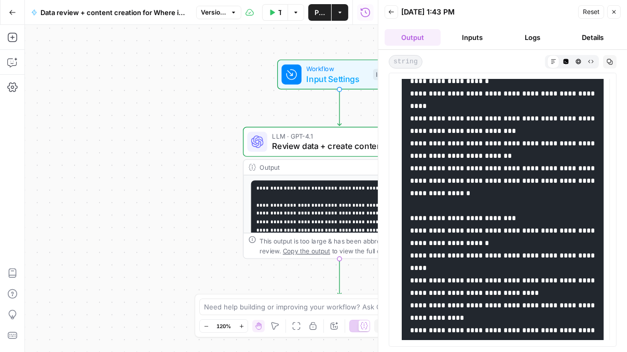
scroll to position [0, 0]
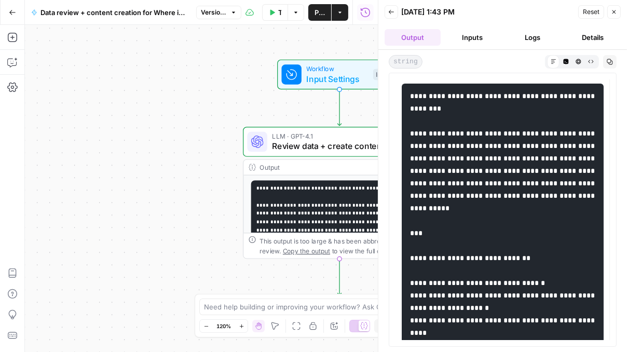
click at [552, 59] on icon at bounding box center [554, 62] width 6 height 6
click at [564, 60] on icon "button" at bounding box center [566, 62] width 6 height 6
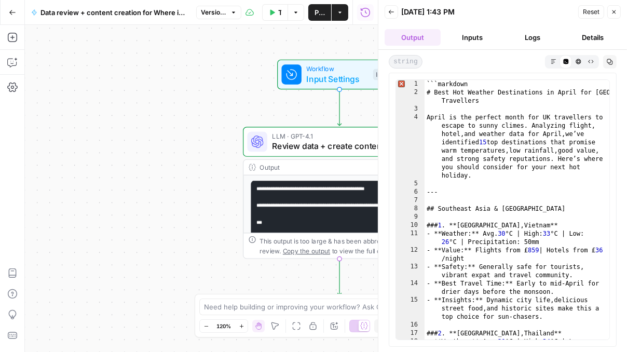
click at [551, 60] on icon "button" at bounding box center [553, 61] width 5 height 5
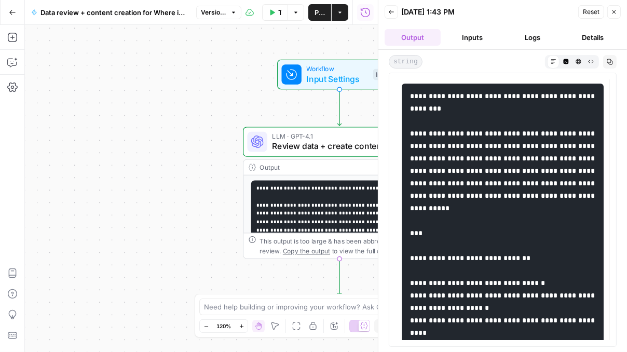
drag, startPoint x: 416, startPoint y: 97, endPoint x: 484, endPoint y: 109, distance: 69.7
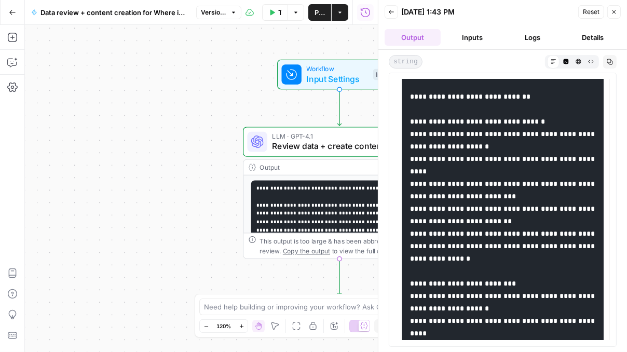
scroll to position [167, 0]
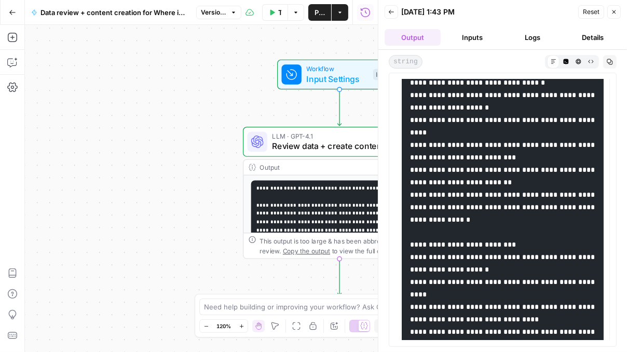
scroll to position [0, 0]
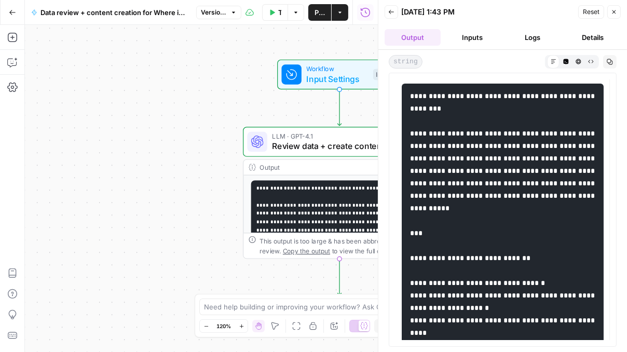
click at [618, 10] on button "Close" at bounding box center [613, 11] width 13 height 13
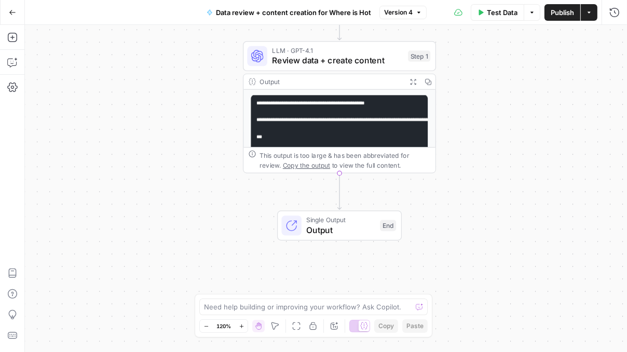
drag, startPoint x: 492, startPoint y: 199, endPoint x: 492, endPoint y: 112, distance: 86.7
click at [492, 112] on div "Workflow Input Settings Inputs LLM · GPT-4.1 Review data + create content Step …" at bounding box center [326, 188] width 602 height 327
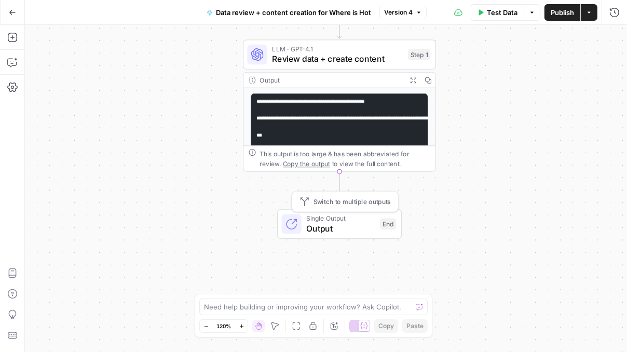
click at [333, 223] on span "Output" at bounding box center [341, 228] width 69 height 12
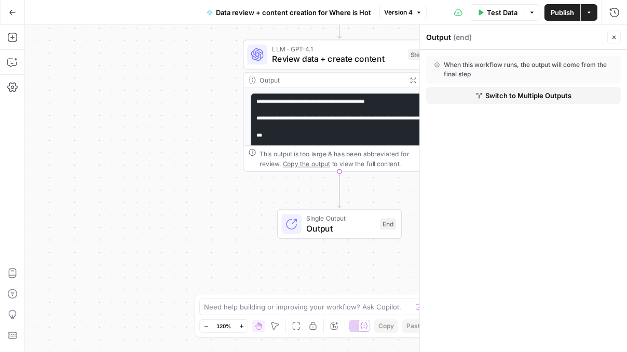
click at [616, 34] on icon "button" at bounding box center [614, 37] width 6 height 6
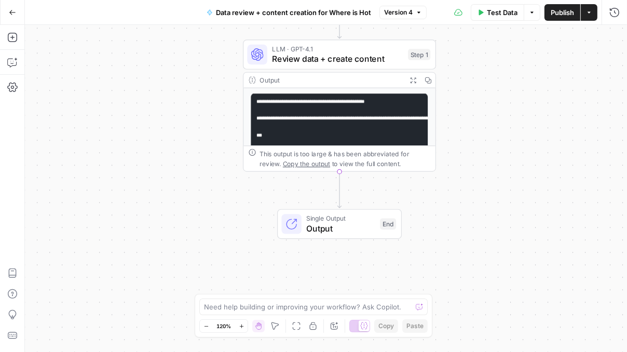
click at [11, 11] on icon "button" at bounding box center [12, 12] width 6 height 5
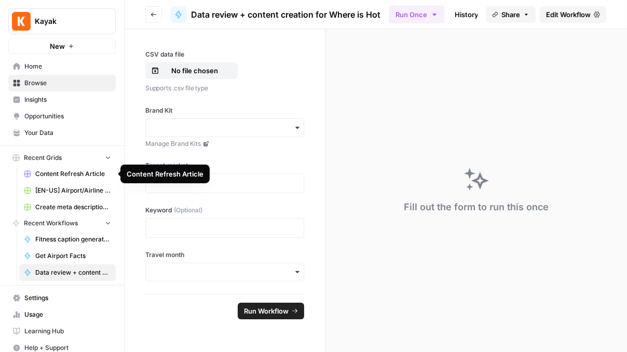
click at [72, 175] on span "Content Refresh Article" at bounding box center [73, 173] width 76 height 9
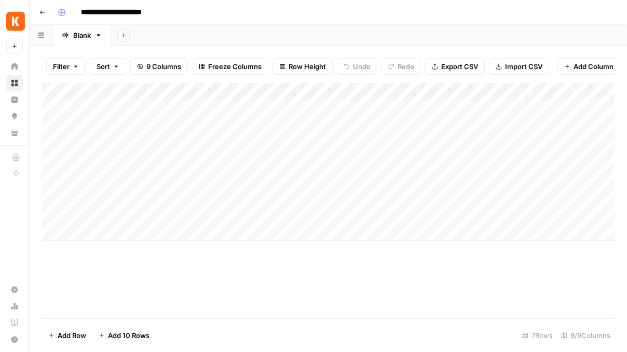
click at [306, 258] on div "Add Column" at bounding box center [328, 200] width 573 height 235
click at [39, 13] on icon "button" at bounding box center [42, 12] width 6 height 6
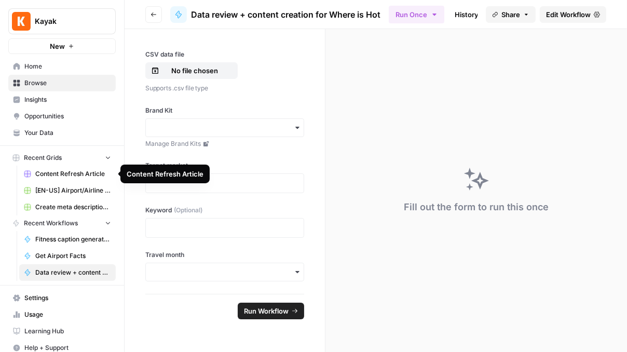
click at [60, 188] on span "[EN-US] Airport/Airline Content Refresh" at bounding box center [73, 190] width 76 height 9
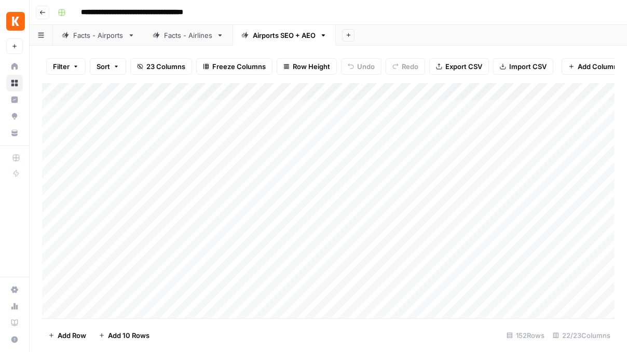
click at [402, 132] on div "Add Column" at bounding box center [328, 200] width 573 height 235
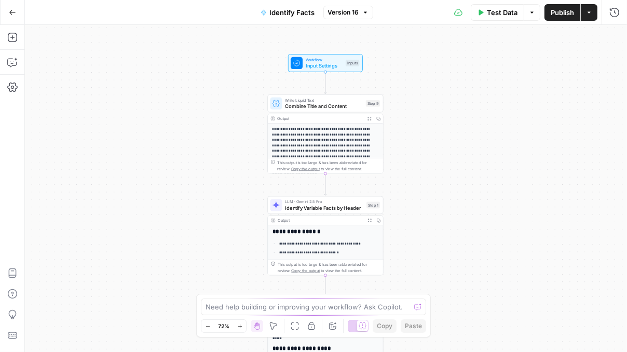
drag, startPoint x: 436, startPoint y: 147, endPoint x: 435, endPoint y: 276, distance: 128.8
click at [435, 276] on div "**********" at bounding box center [326, 188] width 602 height 327
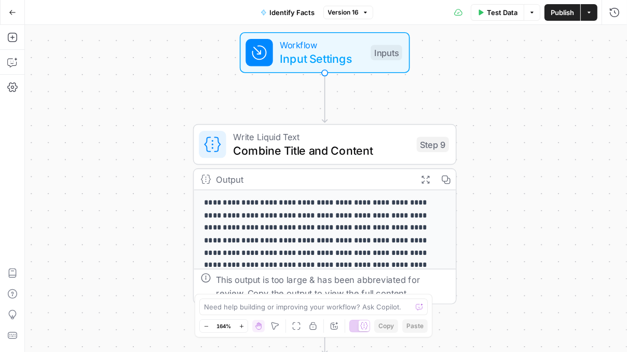
drag, startPoint x: 467, startPoint y: 169, endPoint x: 467, endPoint y: 330, distance: 160.9
click at [467, 330] on div "**********" at bounding box center [326, 188] width 602 height 327
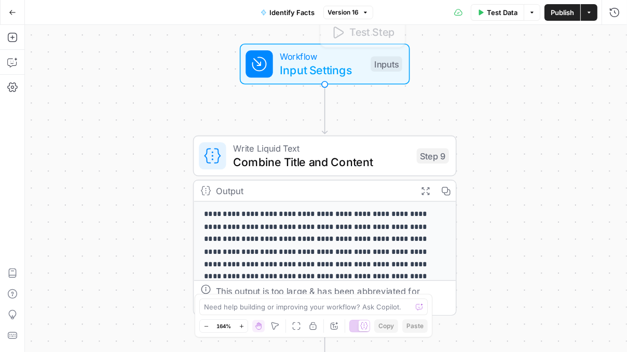
click at [321, 60] on span "Workflow" at bounding box center [322, 55] width 84 height 13
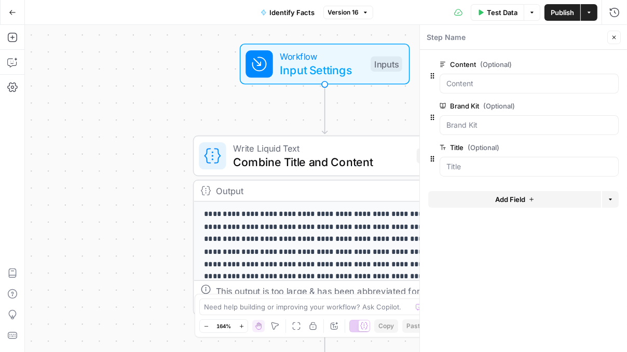
click at [282, 156] on span "Combine Title and Content" at bounding box center [321, 161] width 177 height 17
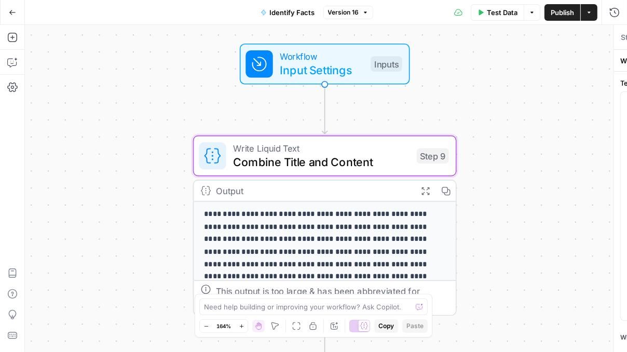
type textarea "Combine Title and Content"
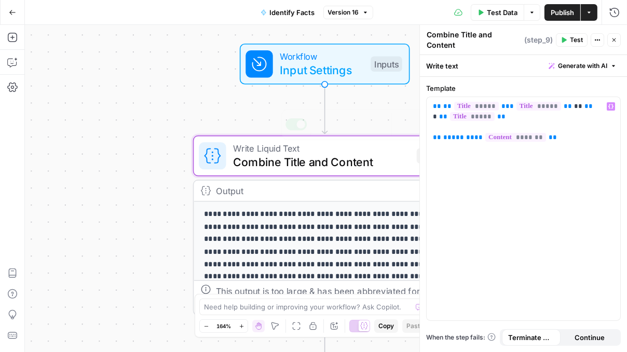
click at [297, 218] on p "**********" at bounding box center [325, 252] width 242 height 87
click at [615, 37] on icon "button" at bounding box center [614, 40] width 6 height 6
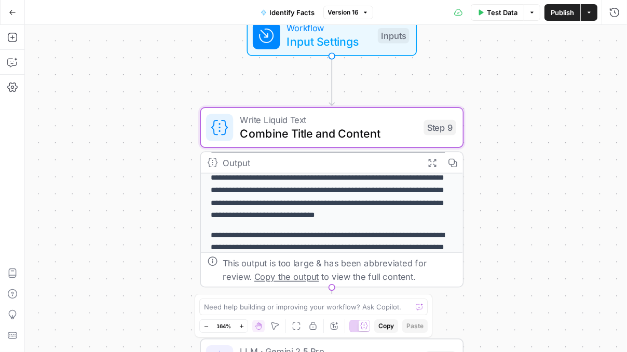
scroll to position [34, 0]
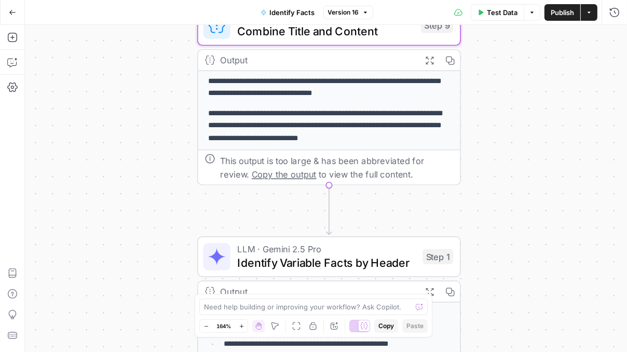
drag, startPoint x: 509, startPoint y: 189, endPoint x: 504, endPoint y: 96, distance: 93.6
click at [504, 96] on div "**********" at bounding box center [326, 188] width 602 height 327
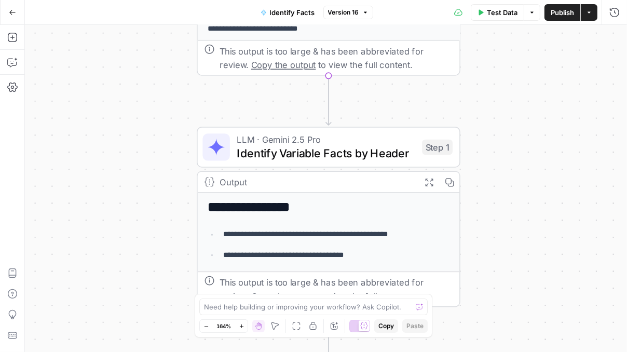
drag, startPoint x: 505, startPoint y: 188, endPoint x: 505, endPoint y: 77, distance: 111.1
click at [505, 77] on div "**********" at bounding box center [326, 188] width 602 height 327
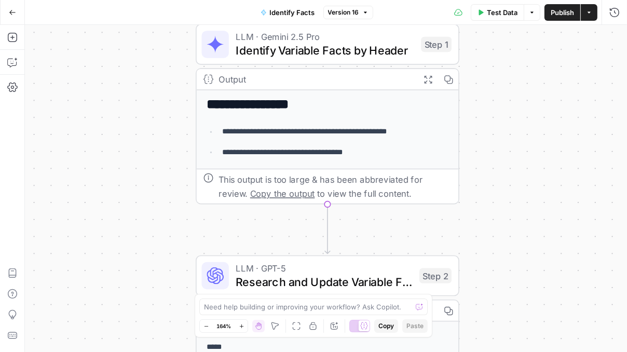
drag, startPoint x: 535, startPoint y: 194, endPoint x: 533, endPoint y: 98, distance: 96.1
click at [533, 98] on div "**********" at bounding box center [326, 188] width 602 height 327
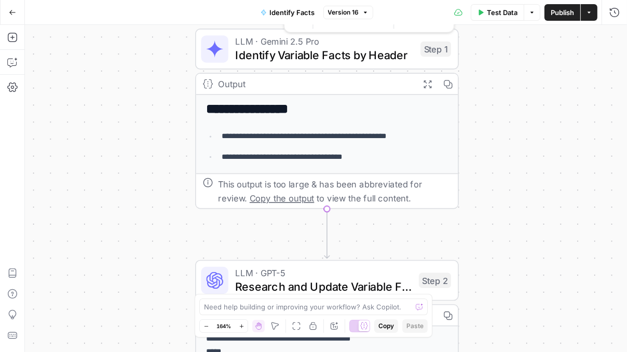
click at [308, 43] on span "LLM · Gemini 2.5 Pro" at bounding box center [324, 41] width 179 height 13
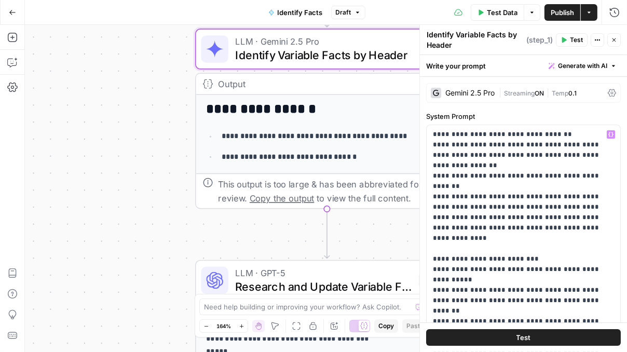
scroll to position [2783, 0]
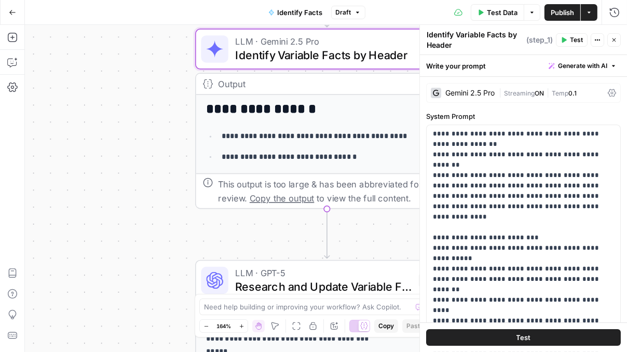
click at [615, 39] on icon "button" at bounding box center [615, 40] width 4 height 4
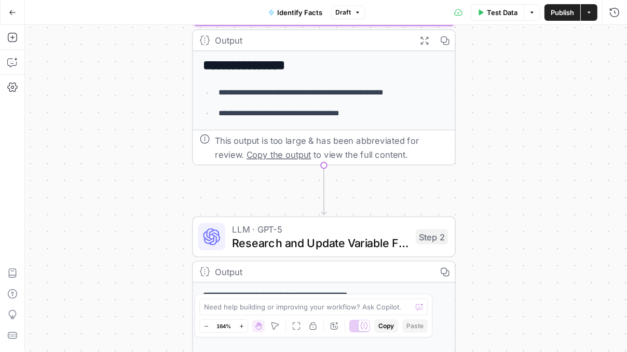
drag, startPoint x: 507, startPoint y: 171, endPoint x: 504, endPoint y: 128, distance: 43.2
click at [504, 128] on div "**********" at bounding box center [326, 188] width 602 height 327
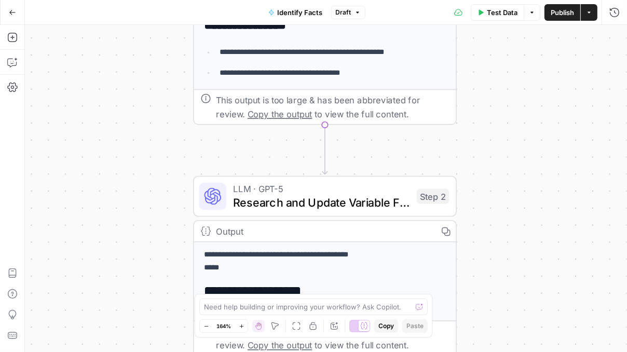
drag, startPoint x: 502, startPoint y: 157, endPoint x: 503, endPoint y: 116, distance: 41.0
click at [503, 116] on div "**********" at bounding box center [326, 188] width 602 height 327
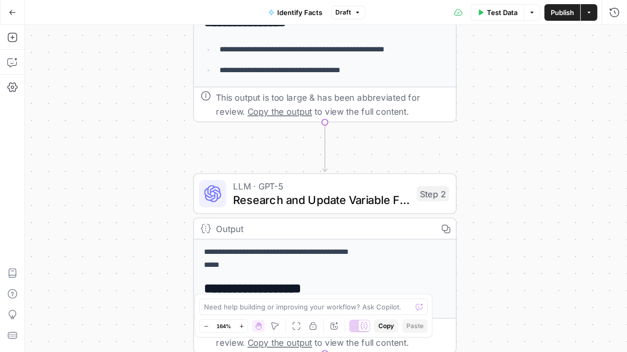
click at [511, 106] on div "**********" at bounding box center [326, 188] width 602 height 327
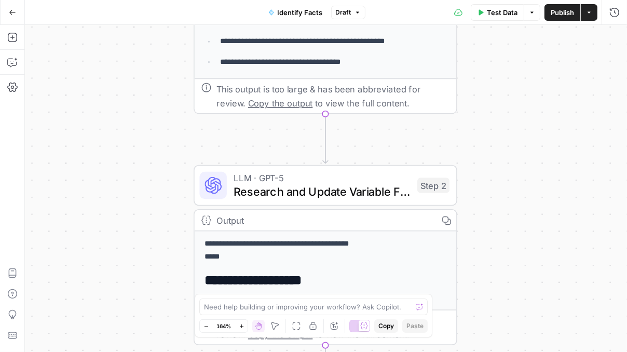
drag, startPoint x: 499, startPoint y: 161, endPoint x: 500, endPoint y: 153, distance: 8.8
click at [500, 153] on div "**********" at bounding box center [326, 188] width 602 height 327
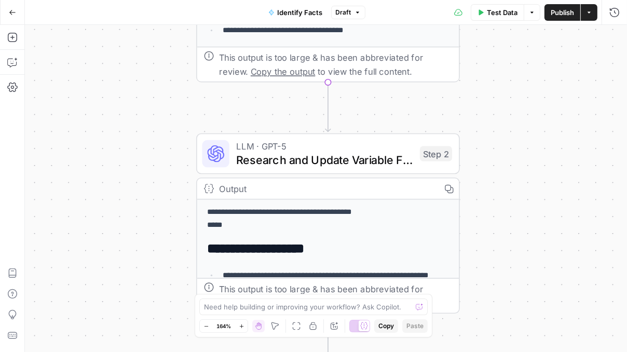
drag, startPoint x: 512, startPoint y: 159, endPoint x: 515, endPoint y: 128, distance: 31.3
click at [515, 128] on div "**********" at bounding box center [326, 188] width 602 height 327
click at [353, 153] on span "Research and Update Variable Facts" at bounding box center [324, 159] width 177 height 17
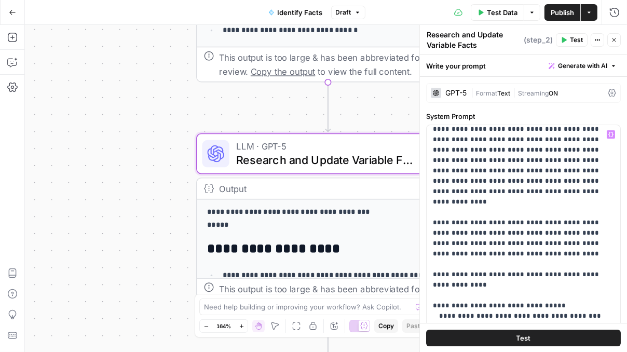
scroll to position [0, 0]
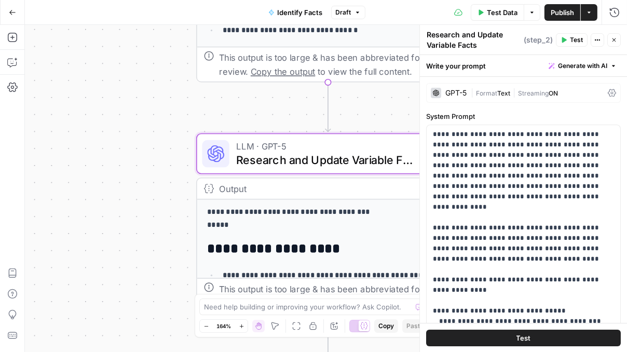
click at [611, 66] on icon "button" at bounding box center [614, 66] width 6 height 6
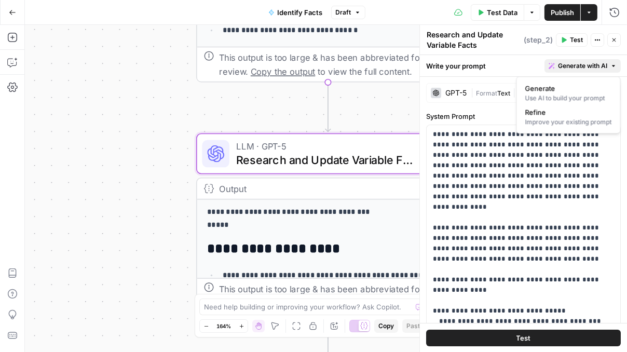
click at [611, 66] on icon "button" at bounding box center [614, 66] width 6 height 6
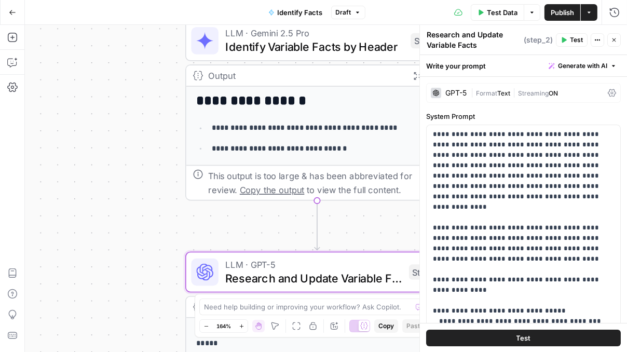
drag, startPoint x: 369, startPoint y: 92, endPoint x: 358, endPoint y: 211, distance: 119.4
click at [358, 210] on div "**********" at bounding box center [326, 188] width 602 height 327
click at [615, 37] on icon "button" at bounding box center [614, 40] width 6 height 6
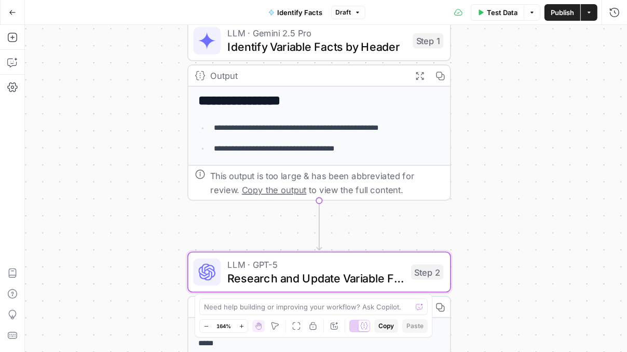
click at [513, 122] on div "**********" at bounding box center [326, 188] width 602 height 327
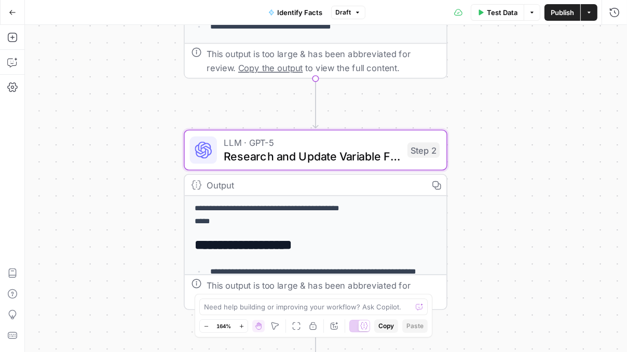
drag, startPoint x: 496, startPoint y: 177, endPoint x: 492, endPoint y: 55, distance: 121.5
click at [492, 55] on div "**********" at bounding box center [326, 188] width 602 height 327
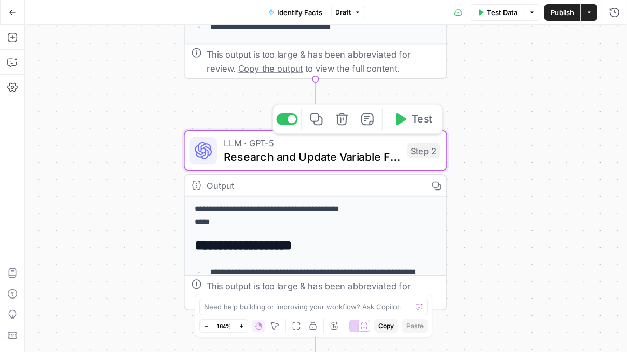
click at [267, 151] on span "Research and Update Variable Facts" at bounding box center [312, 156] width 177 height 17
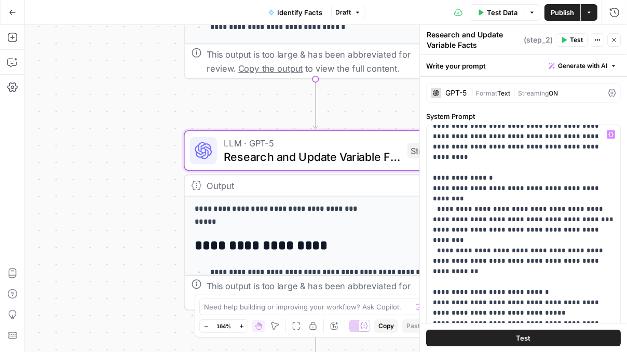
scroll to position [776, 0]
click at [617, 40] on span "Close" at bounding box center [617, 40] width 1 height 1
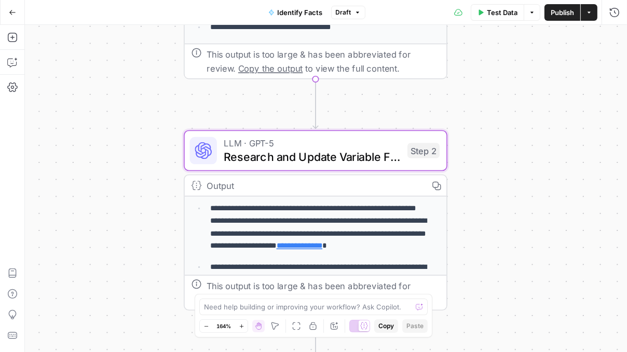
scroll to position [0, 0]
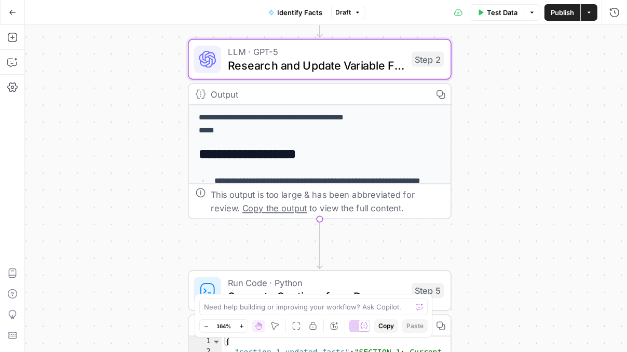
drag, startPoint x: 499, startPoint y: 215, endPoint x: 504, endPoint y: 124, distance: 90.9
click at [504, 124] on div "**********" at bounding box center [326, 188] width 602 height 327
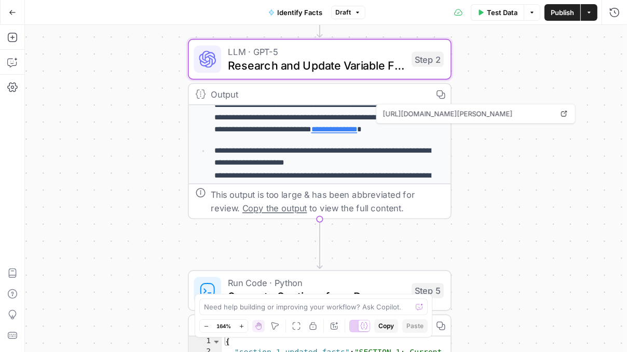
scroll to position [116, 0]
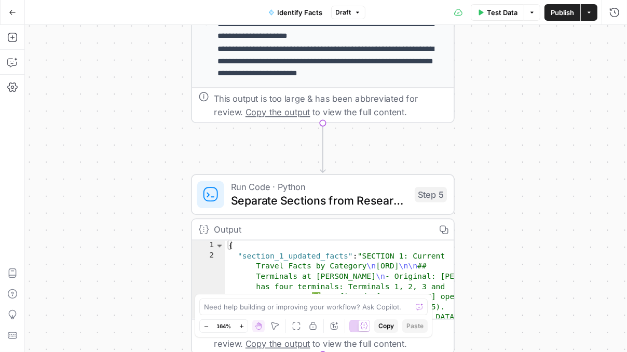
drag, startPoint x: 514, startPoint y: 173, endPoint x: 517, endPoint y: 78, distance: 95.6
click at [517, 78] on div "**********" at bounding box center [326, 188] width 602 height 327
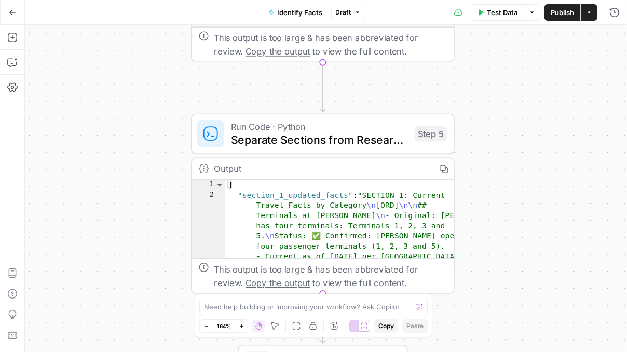
drag, startPoint x: 505, startPoint y: 140, endPoint x: 505, endPoint y: 79, distance: 61.3
click at [505, 79] on div "**********" at bounding box center [326, 188] width 602 height 327
click at [355, 143] on span "Separate Sections from Research Output" at bounding box center [319, 139] width 177 height 17
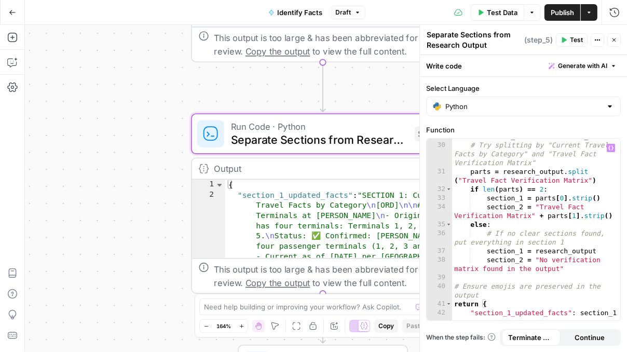
scroll to position [368, 0]
click at [617, 34] on div "Run History E" at bounding box center [592, 34] width 61 height 19
click at [613, 40] on icon "button" at bounding box center [614, 40] width 6 height 6
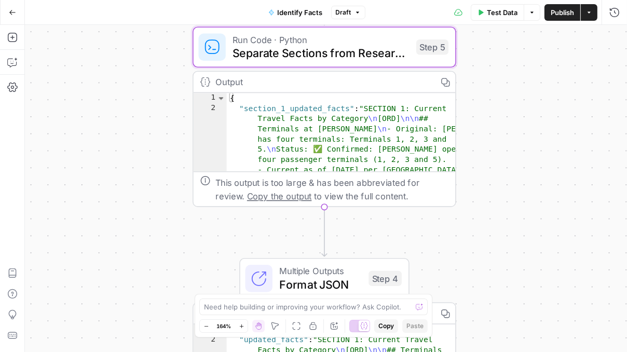
drag, startPoint x: 506, startPoint y: 173, endPoint x: 508, endPoint y: 84, distance: 89.3
click at [507, 84] on div "**********" at bounding box center [326, 188] width 602 height 327
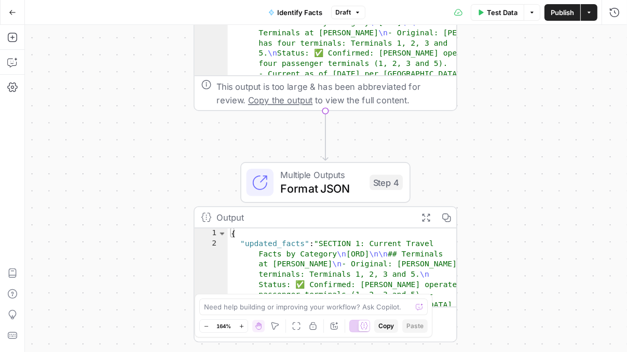
drag, startPoint x: 506, startPoint y: 169, endPoint x: 507, endPoint y: 76, distance: 92.4
click at [507, 76] on div "**********" at bounding box center [326, 188] width 602 height 327
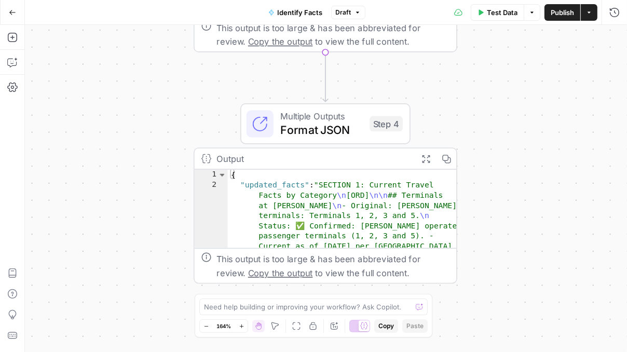
drag, startPoint x: 516, startPoint y: 150, endPoint x: 516, endPoint y: 92, distance: 58.1
click at [516, 91] on div "**********" at bounding box center [326, 188] width 602 height 327
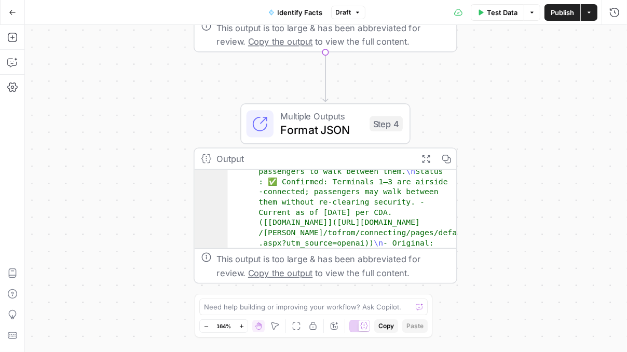
scroll to position [90, 0]
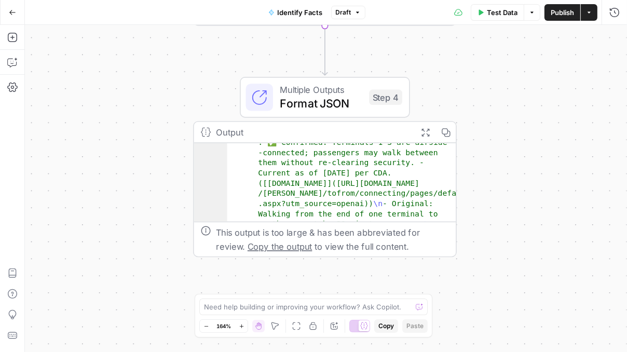
drag, startPoint x: 536, startPoint y: 202, endPoint x: 537, endPoint y: 212, distance: 10.4
click at [537, 212] on div "**********" at bounding box center [326, 188] width 602 height 327
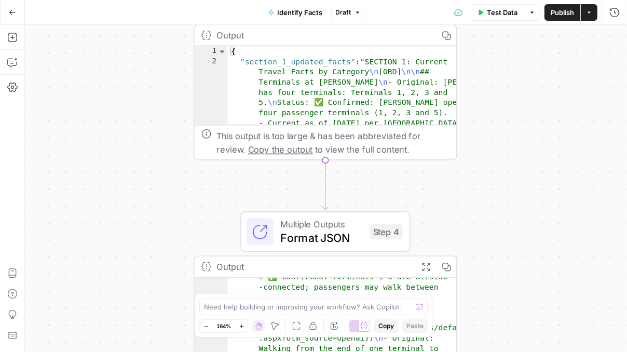
drag, startPoint x: 522, startPoint y: 100, endPoint x: 521, endPoint y: 196, distance: 96.6
click at [521, 197] on div "**********" at bounding box center [326, 188] width 602 height 327
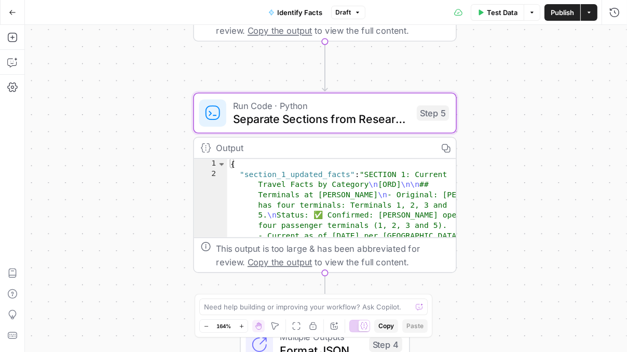
drag, startPoint x: 548, startPoint y: 85, endPoint x: 548, endPoint y: 197, distance: 112.7
click at [548, 198] on div "**********" at bounding box center [326, 188] width 602 height 327
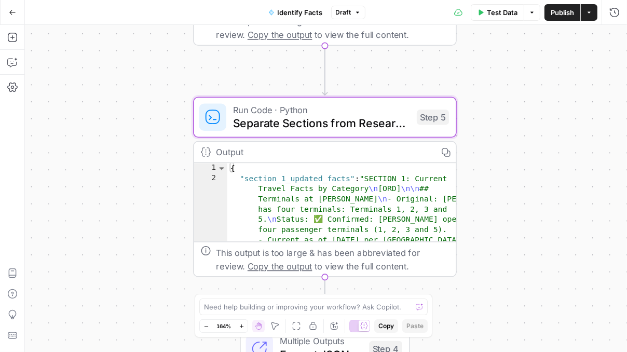
click at [548, 216] on div "**********" at bounding box center [326, 188] width 602 height 327
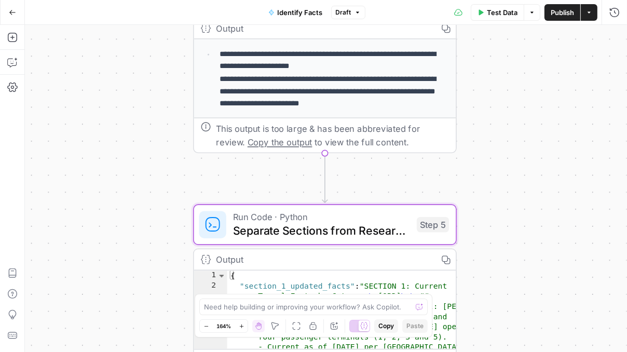
drag, startPoint x: 552, startPoint y: 63, endPoint x: 552, endPoint y: 171, distance: 108.0
click at [552, 171] on div "**********" at bounding box center [326, 188] width 602 height 327
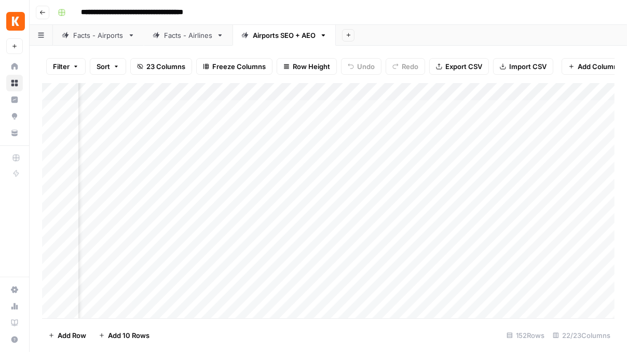
scroll to position [0, 1585]
click at [403, 128] on div "Add Column" at bounding box center [328, 200] width 573 height 235
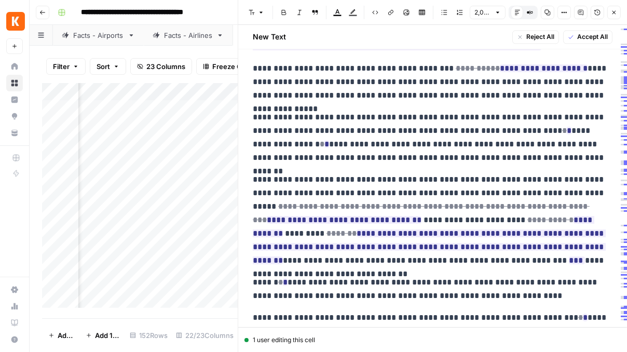
scroll to position [1797, 0]
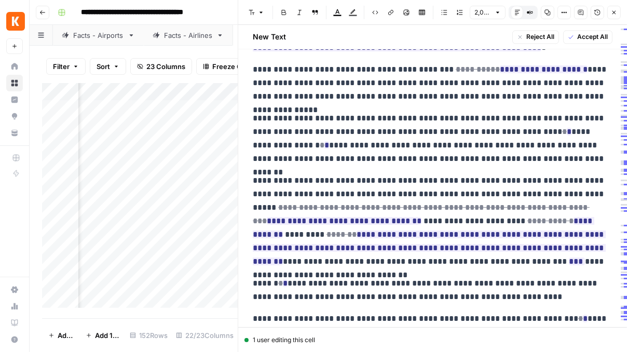
click at [614, 11] on icon "button" at bounding box center [614, 12] width 6 height 6
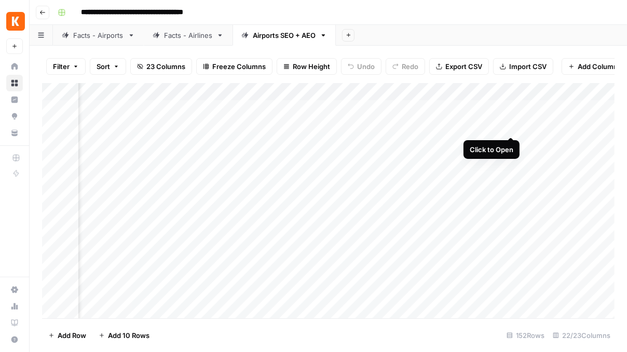
click at [509, 128] on div "Add Column" at bounding box center [328, 200] width 573 height 235
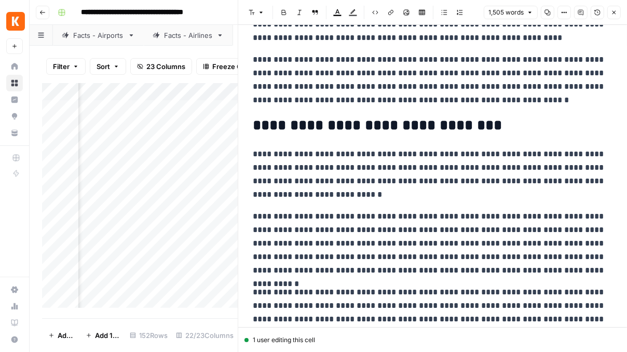
scroll to position [376, 0]
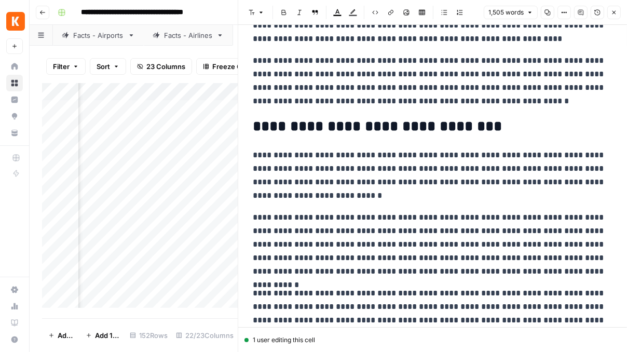
click at [617, 9] on icon "button" at bounding box center [614, 12] width 6 height 6
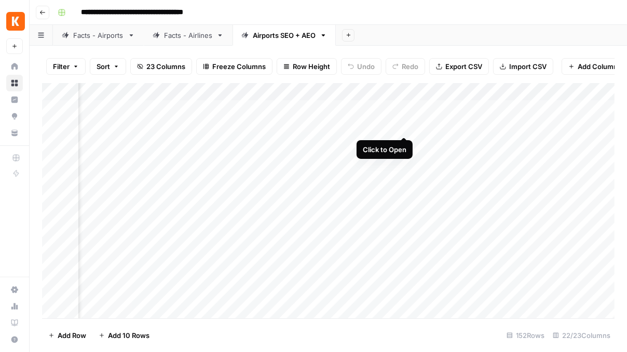
click at [404, 126] on div "Add Column" at bounding box center [328, 200] width 573 height 235
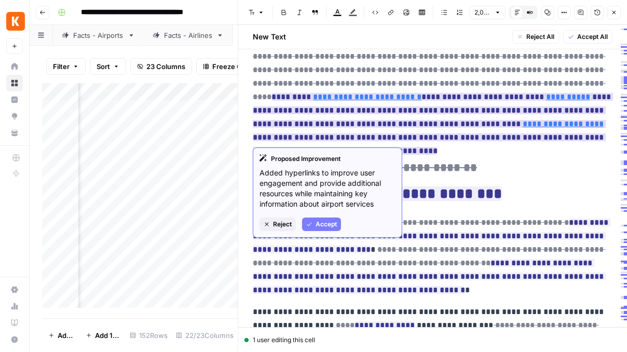
scroll to position [115, 0]
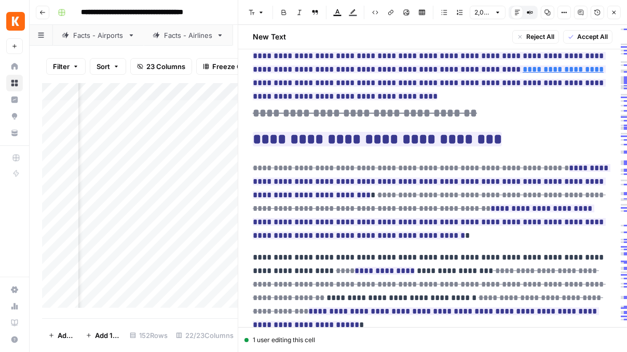
click at [617, 11] on button "Close" at bounding box center [613, 12] width 13 height 13
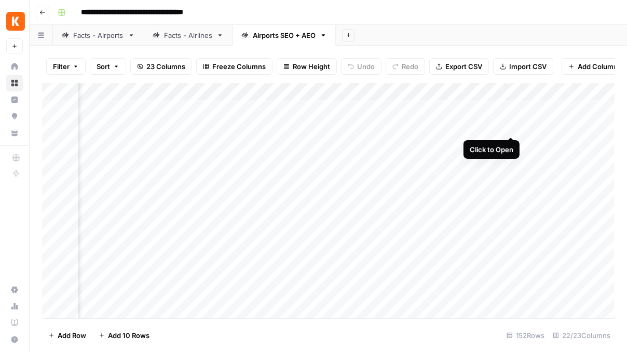
click at [510, 125] on div "Add Column" at bounding box center [328, 200] width 573 height 235
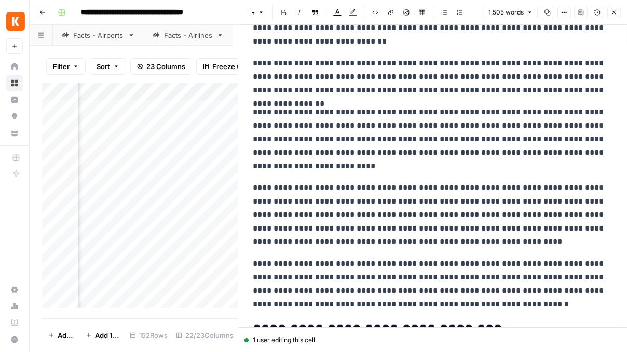
scroll to position [160, 0]
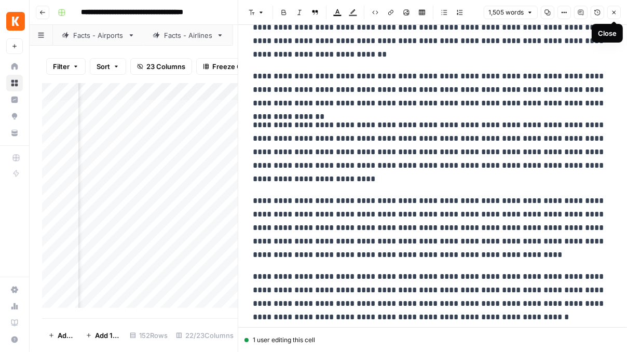
click at [611, 13] on icon "button" at bounding box center [614, 12] width 6 height 6
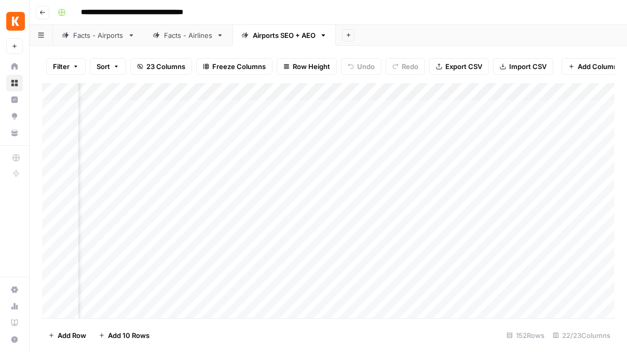
click at [463, 146] on div "Add Column" at bounding box center [328, 200] width 573 height 235
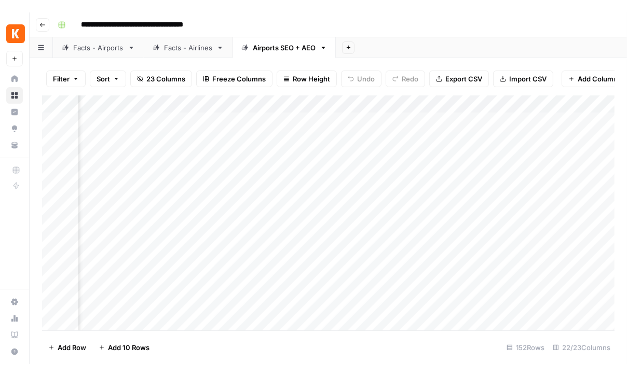
scroll to position [0, 758]
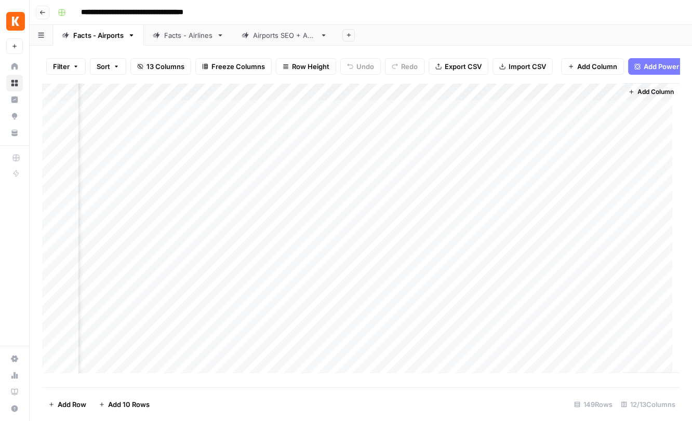
scroll to position [0, 764]
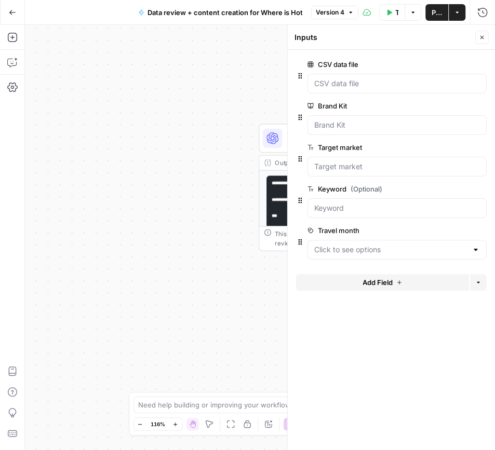
click at [484, 37] on span "Close" at bounding box center [484, 37] width 1 height 1
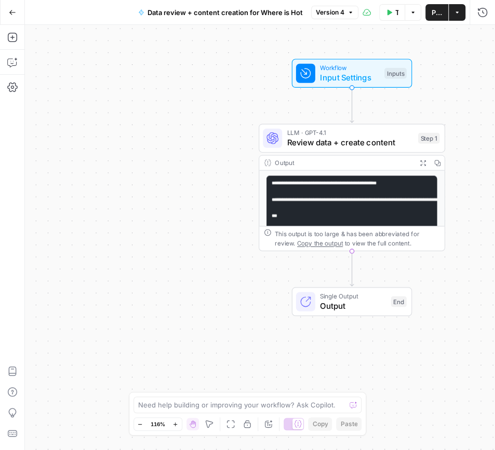
click at [355, 302] on span "Output" at bounding box center [353, 306] width 66 height 12
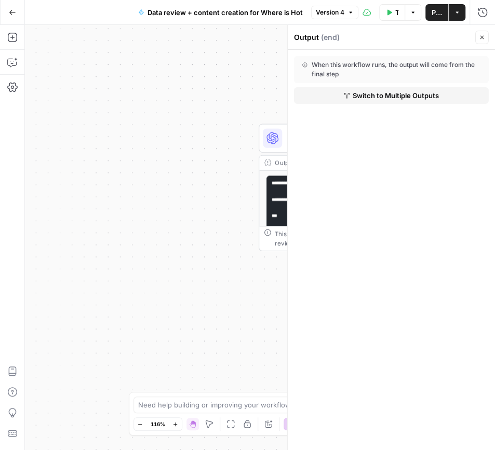
click at [353, 91] on span "Switch to Multiple Outputs" at bounding box center [396, 95] width 86 height 10
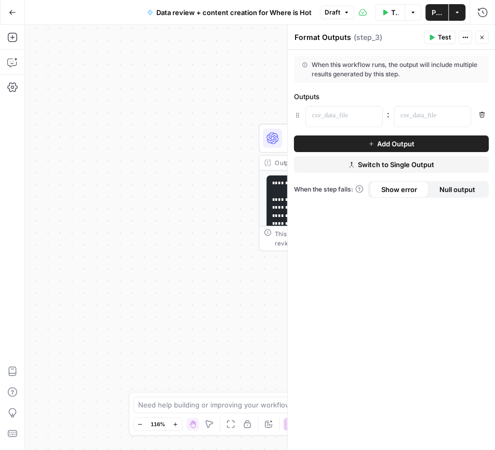
click at [477, 40] on button "Close" at bounding box center [481, 37] width 13 height 13
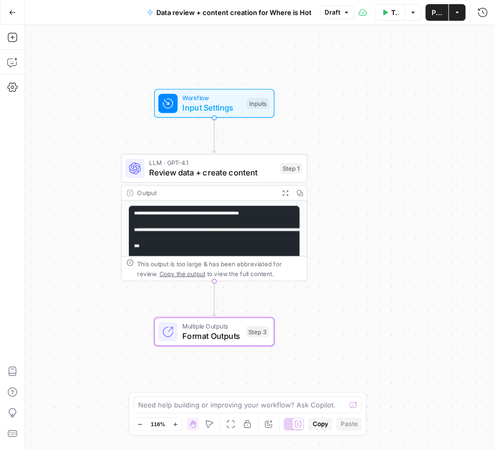
drag, startPoint x: 211, startPoint y: 255, endPoint x: 73, endPoint y: 286, distance: 140.8
click at [73, 286] on div "Workflow Input Settings Inputs LLM · GPT-4.1 Review data + create content Step …" at bounding box center [260, 237] width 470 height 425
